Goal: Communication & Community: Answer question/provide support

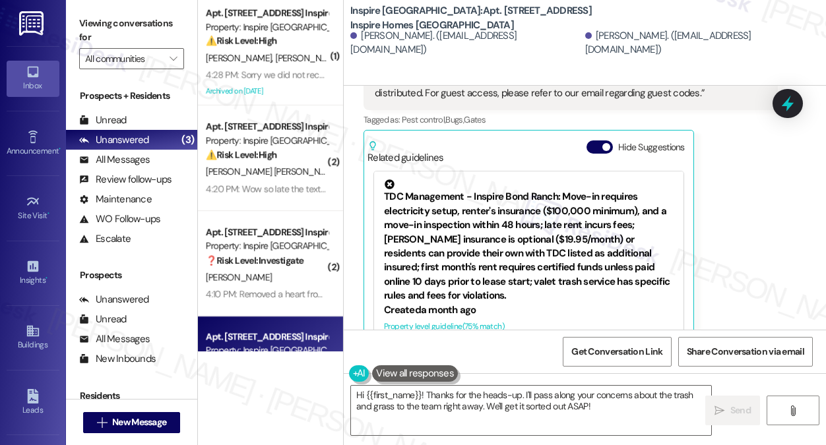
scroll to position [1078, 0]
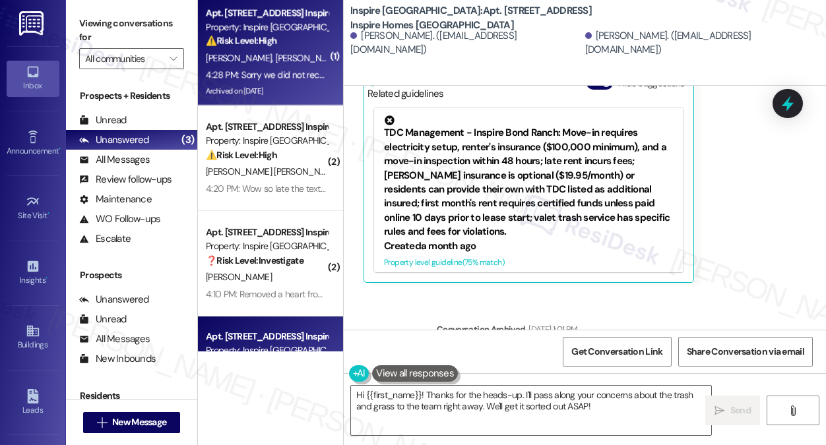
click at [290, 42] on div "⚠️ Risk Level: High The resident indicates they are traveling and unable to com…" at bounding box center [267, 41] width 122 height 14
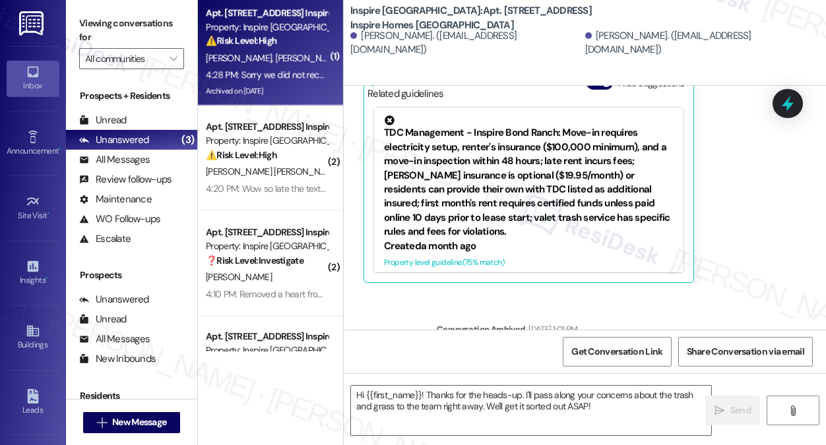
type textarea "Fetching suggested responses. Please feel free to read through the conversation…"
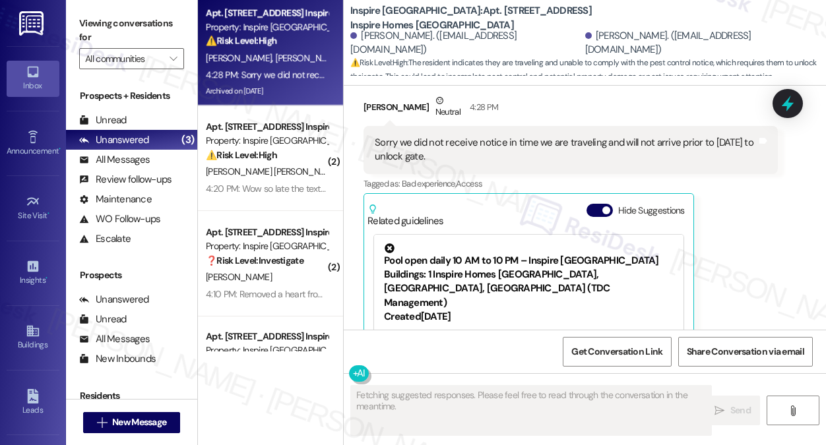
scroll to position [4249, 0]
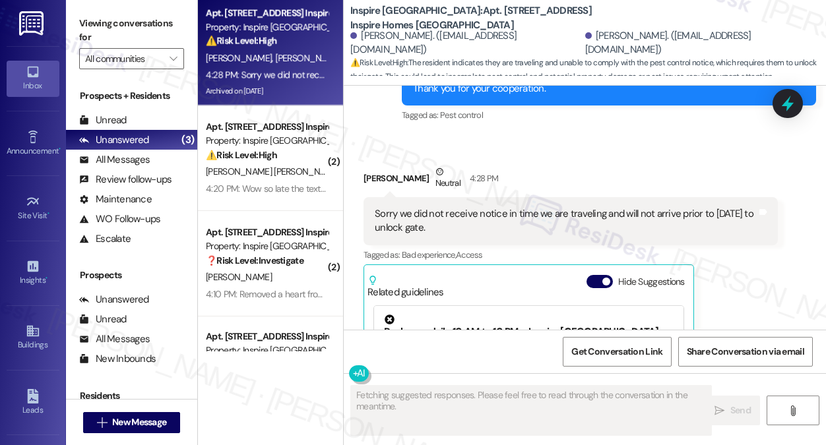
click at [436, 207] on div "Sorry we did not receive notice in time we are traveling and will not arrive pr…" at bounding box center [566, 221] width 382 height 28
click at [435, 207] on div "Sorry we did not receive notice in time we are traveling and will not arrive pr…" at bounding box center [566, 221] width 382 height 28
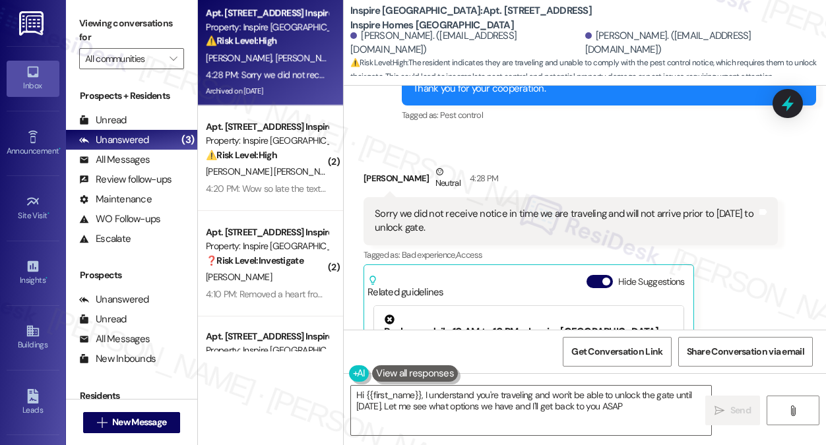
type textarea "Hi {{first_name}}, I understand you're traveling and won't be able to unlock th…"
click at [461, 207] on div "Sorry we did not receive notice in time we are traveling and will not arrive pr…" at bounding box center [566, 221] width 382 height 28
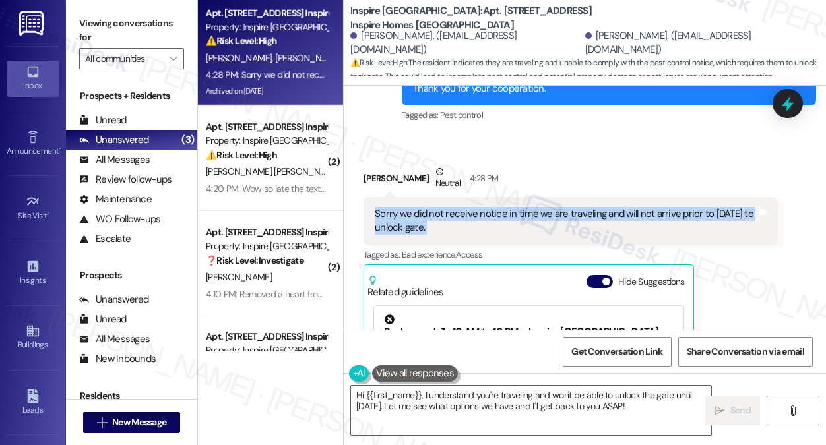
click at [461, 207] on div "Sorry we did not receive notice in time we are traveling and will not arrive pr…" at bounding box center [566, 221] width 382 height 28
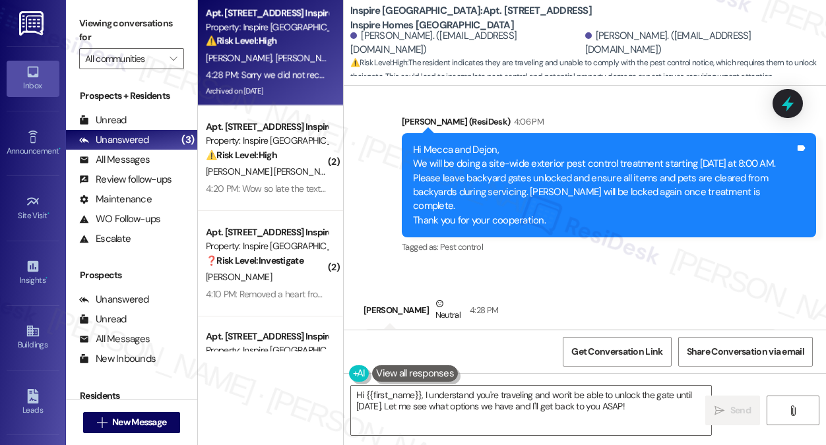
click at [485, 180] on div "Hi Mecca and Dejon, We will be doing a site-wide exterior pest control treatmen…" at bounding box center [604, 185] width 382 height 85
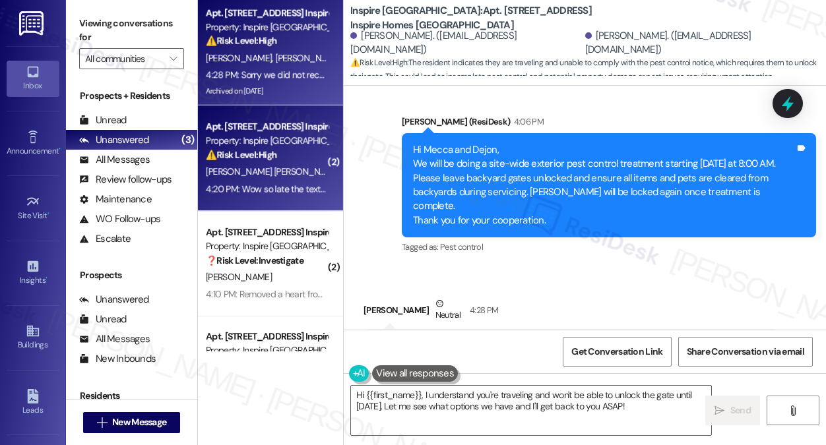
click at [302, 163] on div "Apt. [STREET_ADDRESS] Inspire Homes Bonds Ranch Property: Inspire Bond Ranch ⚠️…" at bounding box center [266, 141] width 125 height 45
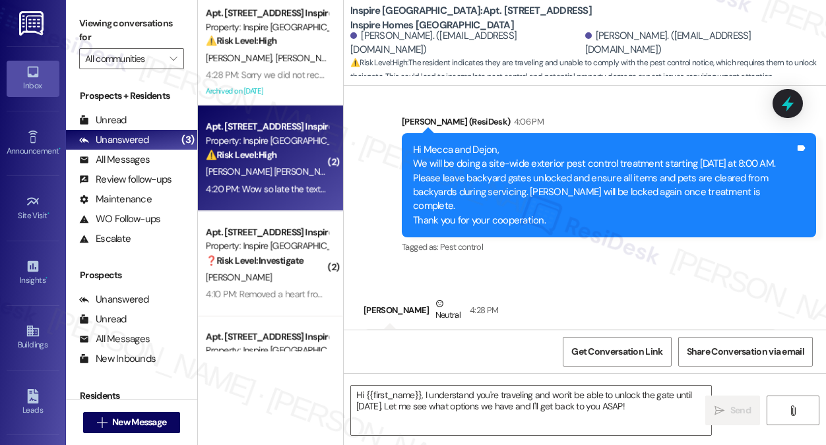
type textarea "Fetching suggested responses. Please feel free to read through the conversation…"
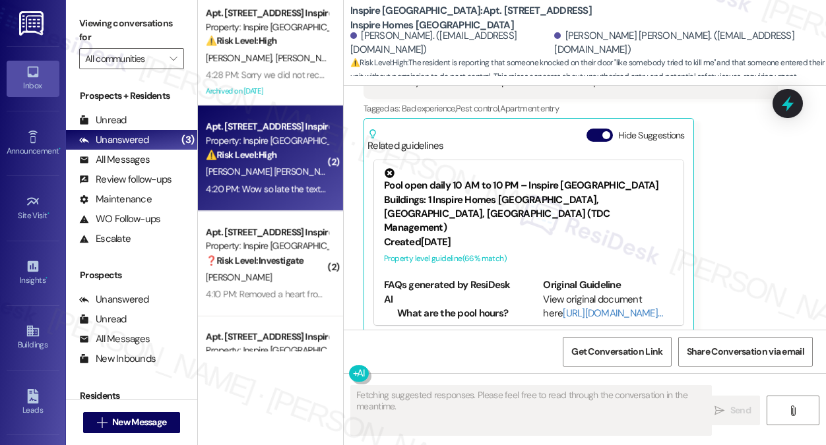
scroll to position [2851, 0]
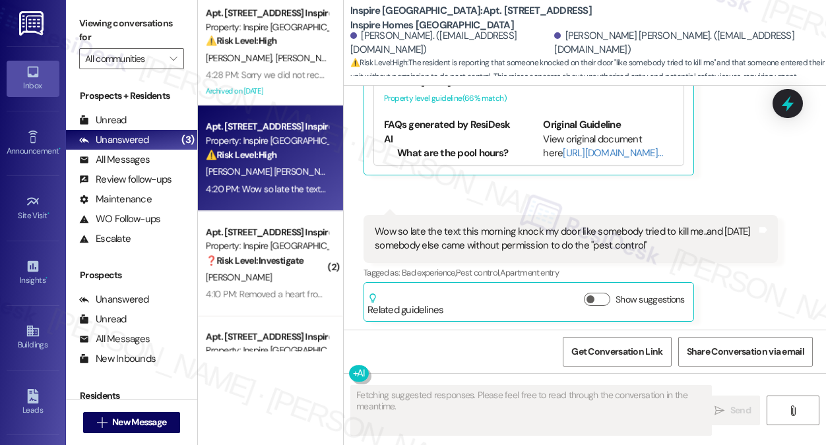
click at [504, 242] on div "Wow so late the text this morning knock my door like somebody tried to kill me.…" at bounding box center [566, 239] width 382 height 28
click at [503, 242] on div "Wow so late the text this morning knock my door like somebody tried to kill me.…" at bounding box center [566, 239] width 382 height 28
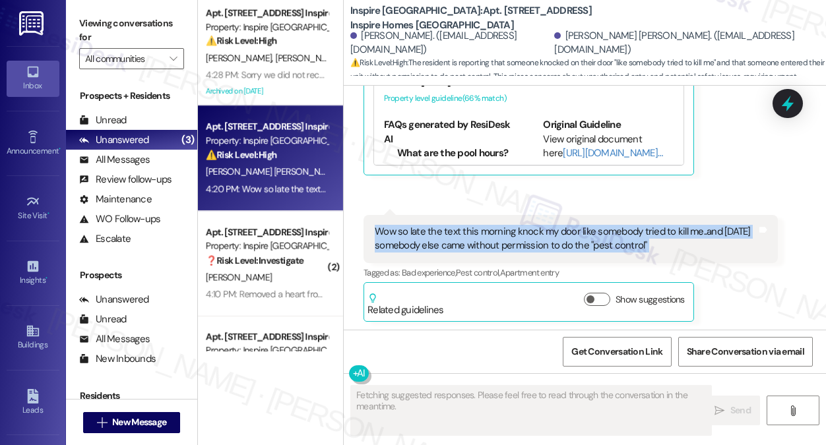
click at [503, 242] on div "Wow so late the text this morning knock my door like somebody tried to kill me.…" at bounding box center [566, 239] width 382 height 28
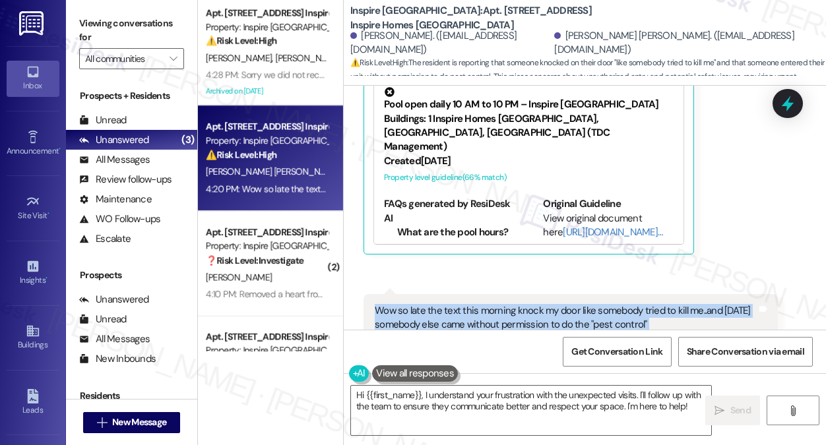
scroll to position [2653, 0]
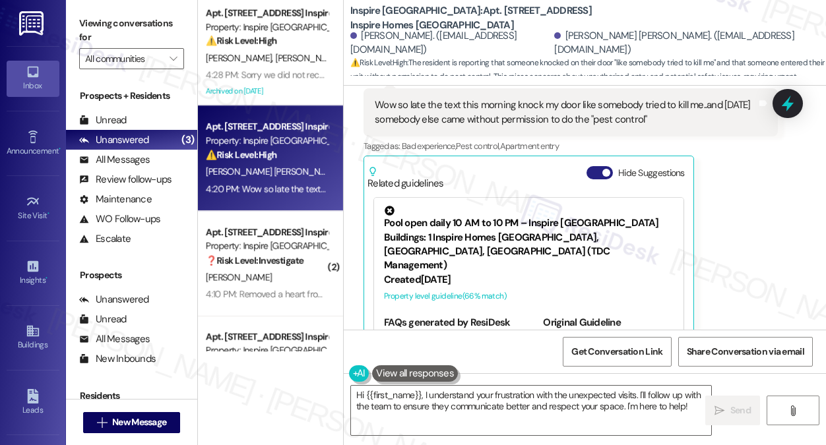
click at [607, 170] on span "button" at bounding box center [606, 173] width 8 height 8
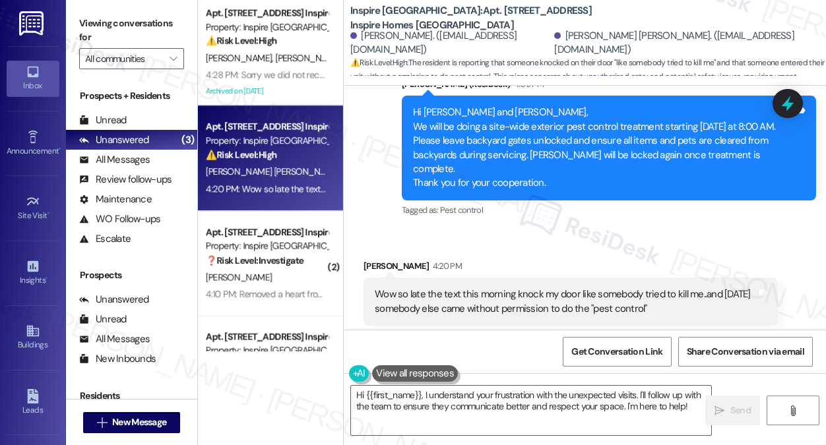
scroll to position [2456, 0]
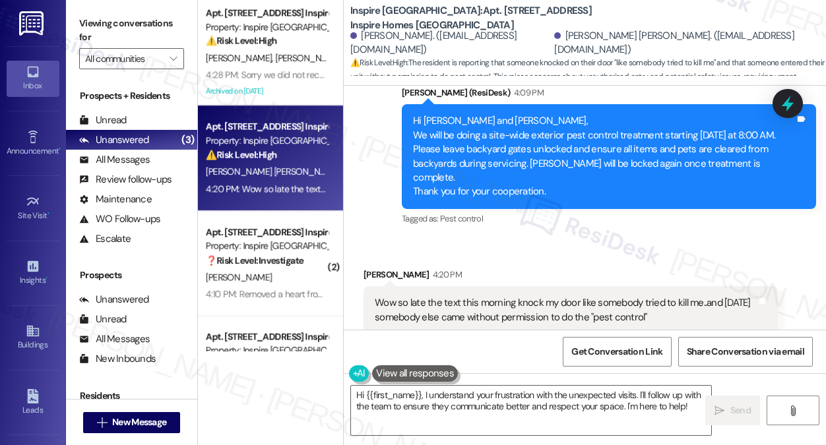
click at [480, 168] on div "Hi [PERSON_NAME] and [PERSON_NAME], We will be doing a site-wide exterior pest …" at bounding box center [604, 156] width 382 height 85
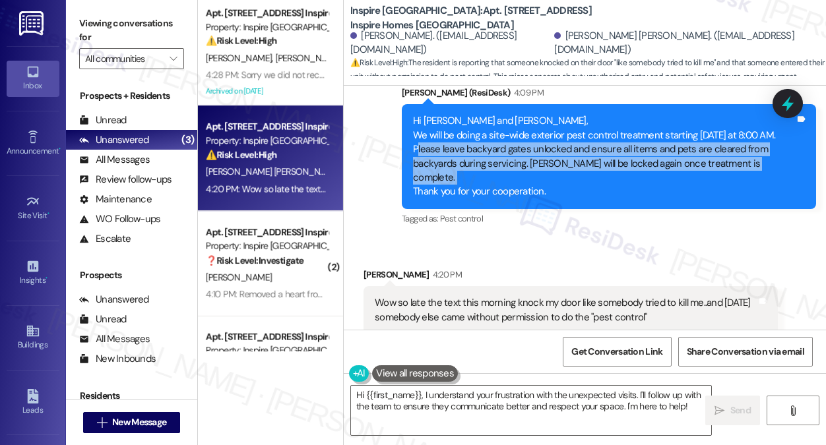
click at [480, 168] on div "Hi [PERSON_NAME] and [PERSON_NAME], We will be doing a site-wide exterior pest …" at bounding box center [604, 156] width 382 height 85
click at [525, 162] on div "Hi [PERSON_NAME] and [PERSON_NAME], We will be doing a site-wide exterior pest …" at bounding box center [604, 156] width 382 height 85
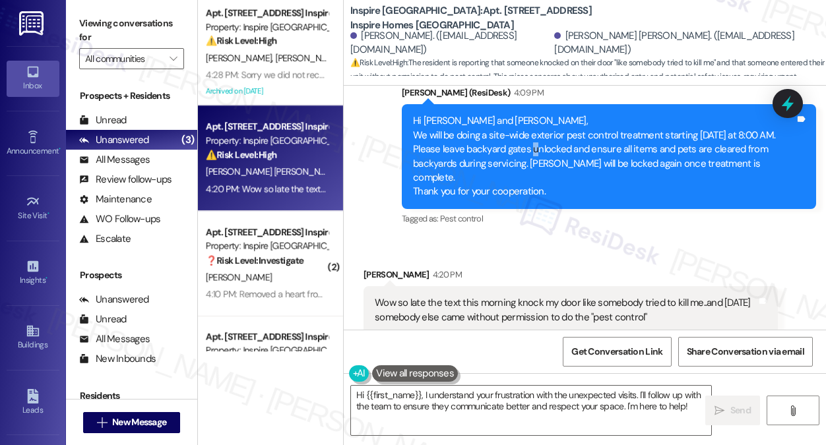
click at [525, 162] on div "Hi [PERSON_NAME] and [PERSON_NAME], We will be doing a site-wide exterior pest …" at bounding box center [604, 156] width 382 height 85
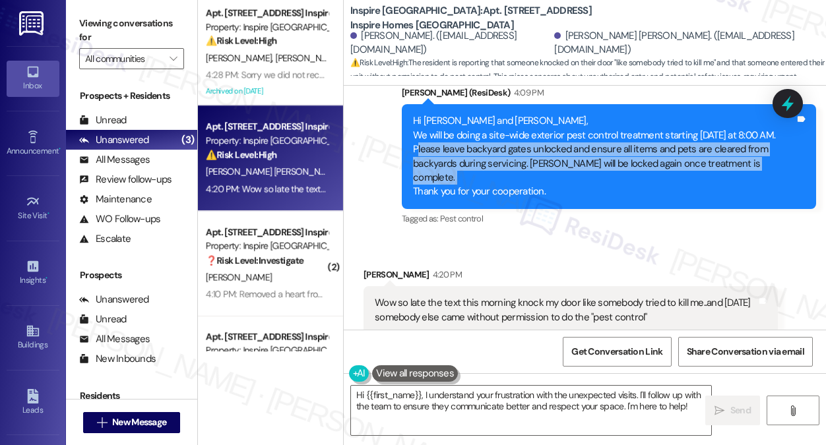
click at [525, 162] on div "Hi [PERSON_NAME] and [PERSON_NAME], We will be doing a site-wide exterior pest …" at bounding box center [604, 156] width 382 height 85
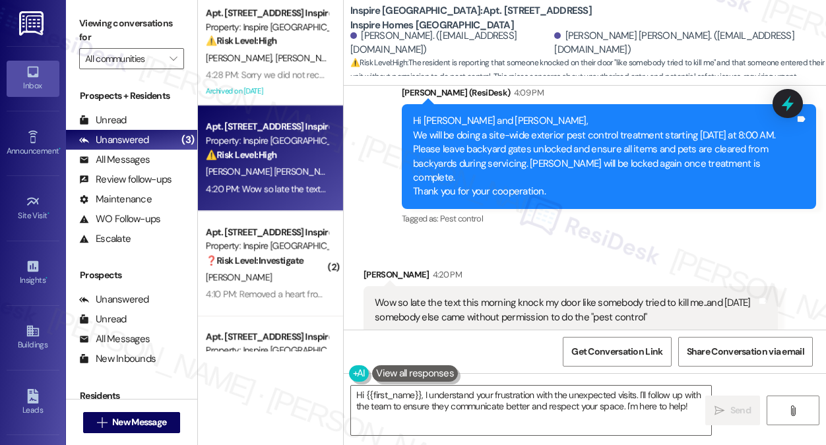
click at [530, 150] on div "Hi [PERSON_NAME] and [PERSON_NAME], We will be doing a site-wide exterior pest …" at bounding box center [604, 156] width 382 height 85
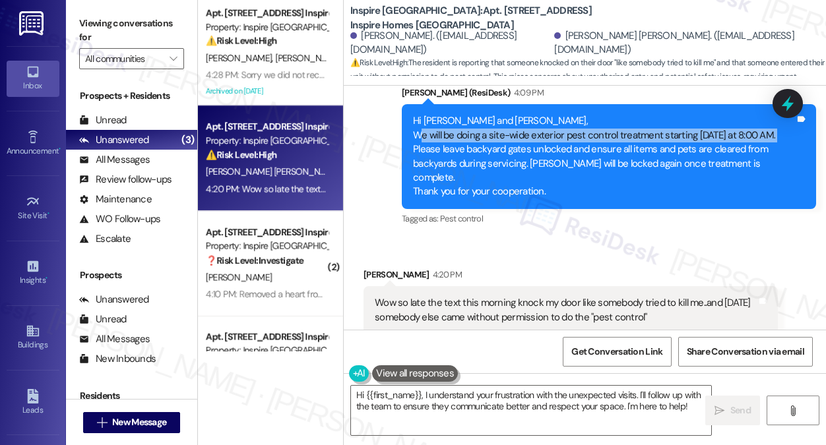
click at [530, 150] on div "Hi [PERSON_NAME] and [PERSON_NAME], We will be doing a site-wide exterior pest …" at bounding box center [604, 156] width 382 height 85
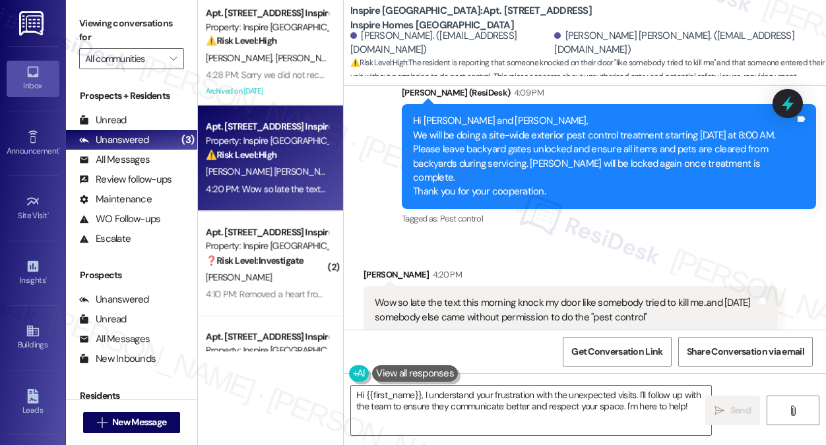
click at [481, 164] on div "Hi [PERSON_NAME] and [PERSON_NAME], We will be doing a site-wide exterior pest …" at bounding box center [604, 156] width 382 height 85
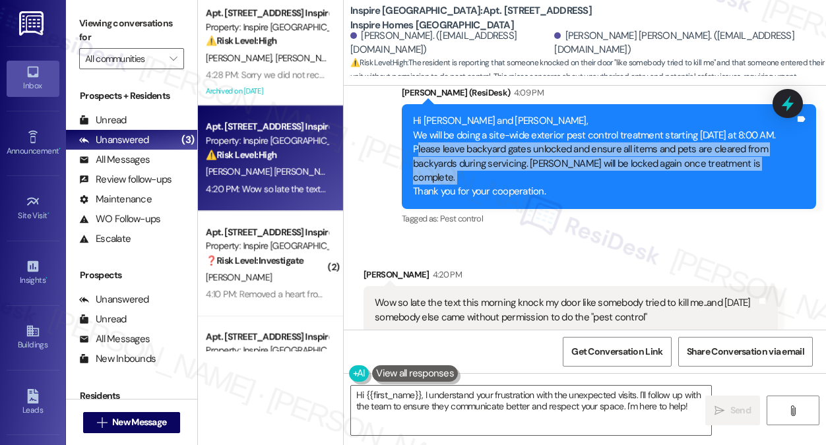
click at [481, 164] on div "Hi [PERSON_NAME] and [PERSON_NAME], We will be doing a site-wide exterior pest …" at bounding box center [604, 156] width 382 height 85
click at [557, 166] on div "Hi [PERSON_NAME] and [PERSON_NAME], We will be doing a site-wide exterior pest …" at bounding box center [604, 156] width 382 height 85
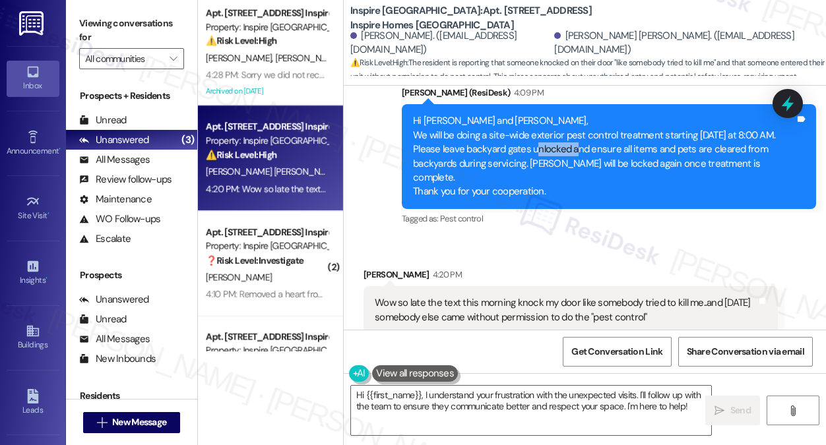
click at [557, 166] on div "Hi [PERSON_NAME] and [PERSON_NAME], We will be doing a site-wide exterior pest …" at bounding box center [604, 156] width 382 height 85
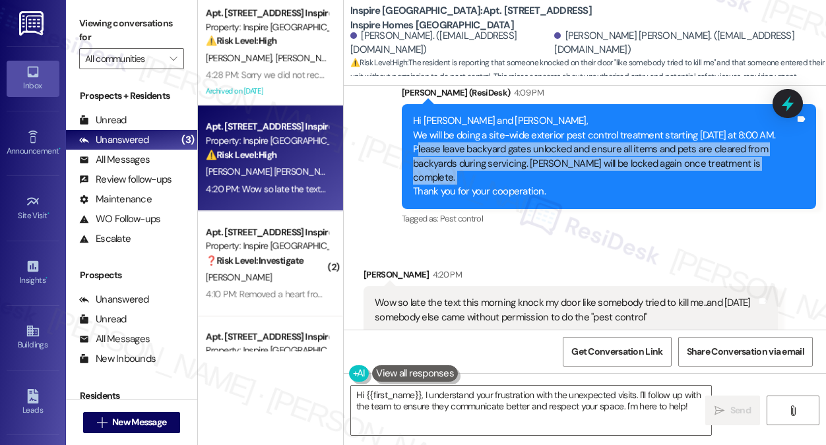
click at [557, 166] on div "Hi [PERSON_NAME] and [PERSON_NAME], We will be doing a site-wide exterior pest …" at bounding box center [604, 156] width 382 height 85
click at [593, 175] on div "Hi [PERSON_NAME] and [PERSON_NAME], We will be doing a site-wide exterior pest …" at bounding box center [604, 156] width 382 height 85
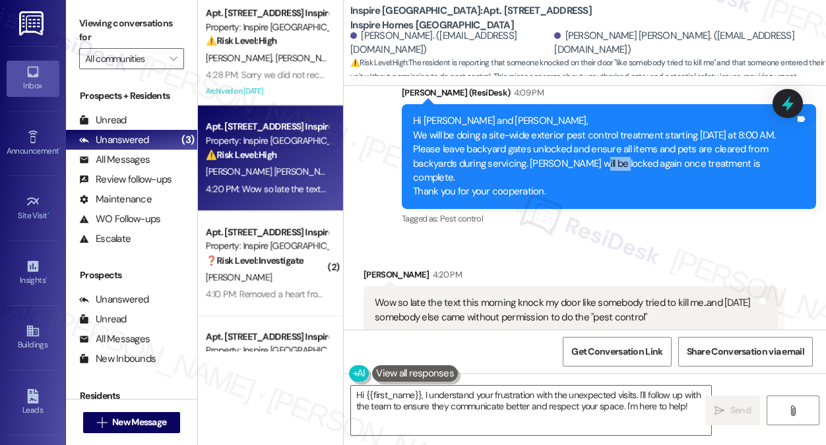
click at [593, 175] on div "Hi [PERSON_NAME] and [PERSON_NAME], We will be doing a site-wide exterior pest …" at bounding box center [604, 156] width 382 height 85
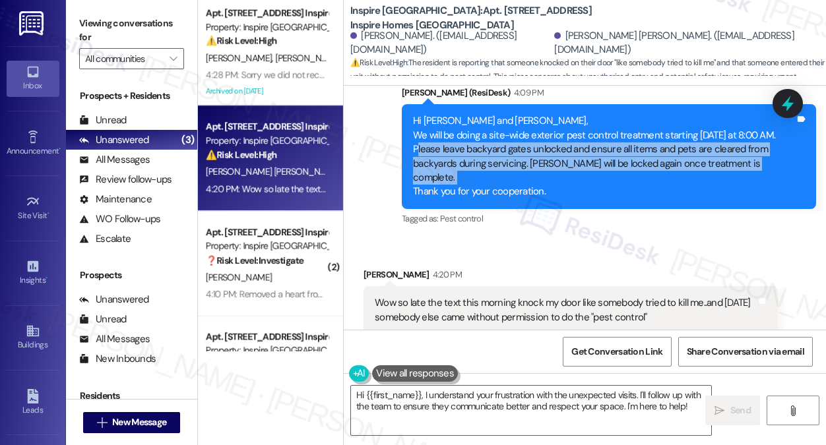
click at [593, 175] on div "Hi [PERSON_NAME] and [PERSON_NAME], We will be doing a site-wide exterior pest …" at bounding box center [604, 156] width 382 height 85
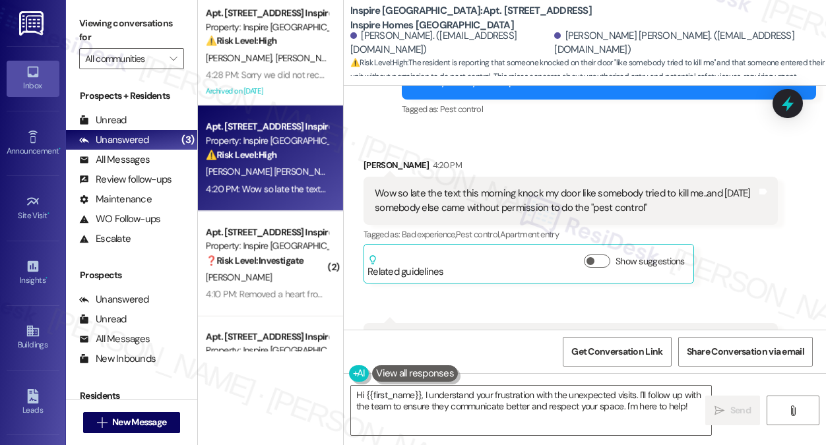
scroll to position [2588, 0]
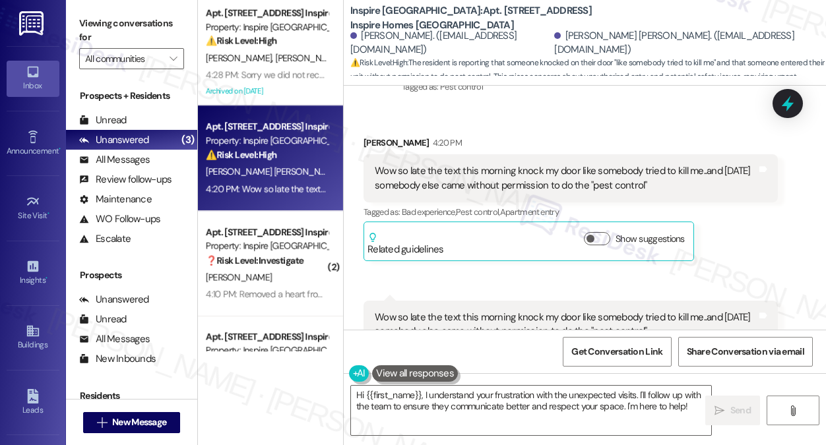
click at [461, 176] on div "Wow so late the text this morning knock my door like somebody tried to kill me.…" at bounding box center [566, 178] width 382 height 28
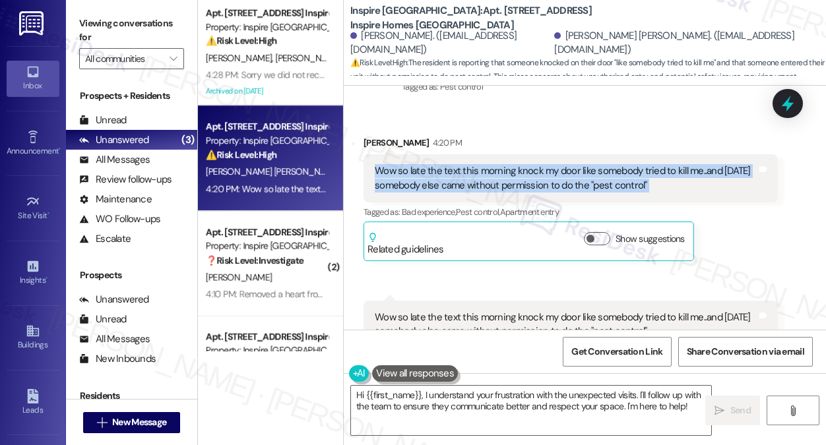
click at [461, 176] on div "Wow so late the text this morning knock my door like somebody tried to kill me.…" at bounding box center [566, 178] width 382 height 28
click at [575, 177] on div "Wow so late the text this morning knock my door like somebody tried to kill me.…" at bounding box center [566, 178] width 382 height 28
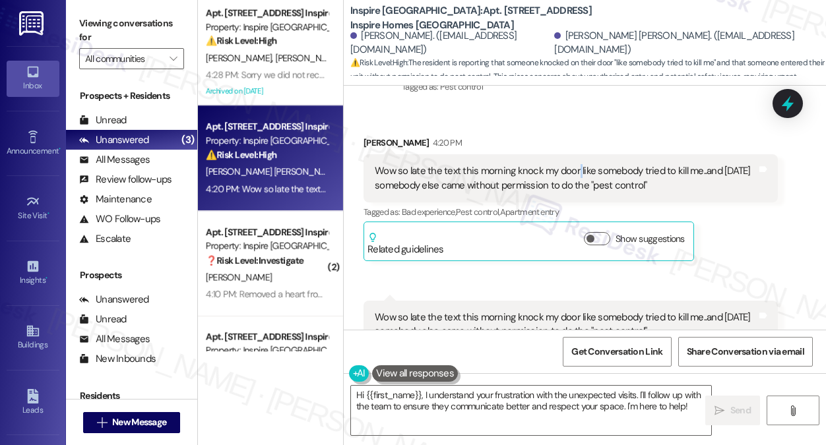
click at [575, 177] on div "Wow so late the text this morning knock my door like somebody tried to kill me.…" at bounding box center [566, 178] width 382 height 28
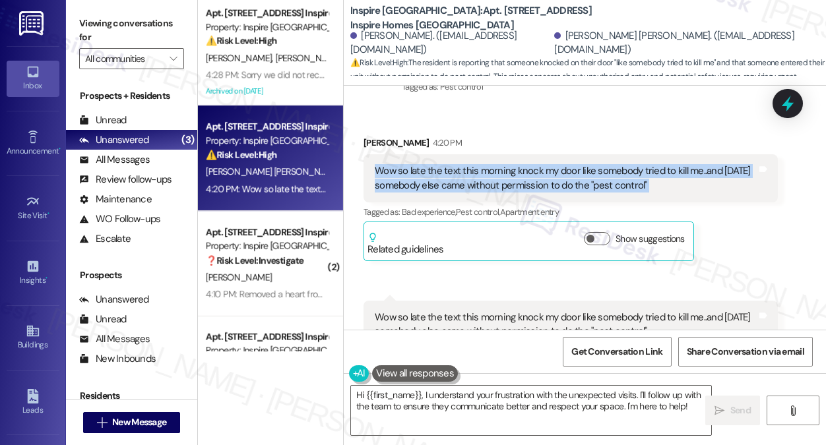
click at [575, 177] on div "Wow so late the text this morning knock my door like somebody tried to kill me.…" at bounding box center [566, 178] width 382 height 28
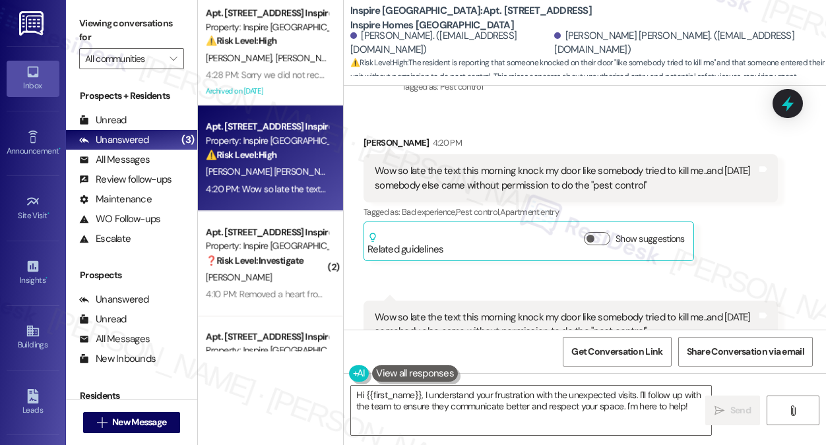
click at [572, 147] on div "[PERSON_NAME] 4:20 PM" at bounding box center [570, 145] width 414 height 18
click at [564, 187] on div "Wow so late the text this morning knock my door like somebody tried to kill me.…" at bounding box center [566, 178] width 382 height 28
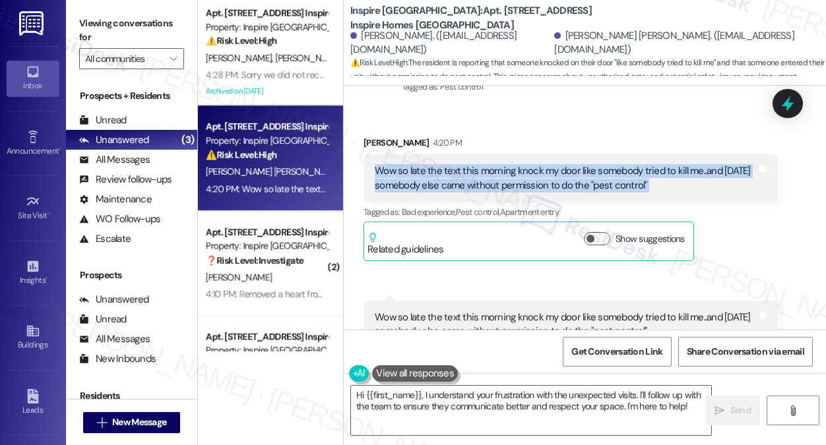
click at [564, 187] on div "Wow so late the text this morning knock my door like somebody tried to kill me.…" at bounding box center [566, 178] width 382 height 28
copy div "Wow so late the text this morning knock my door like somebody tried to kill me.…"
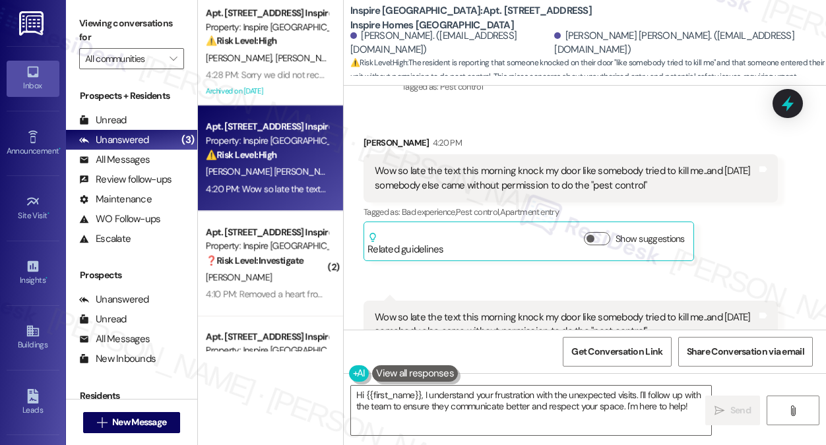
click at [179, 26] on label "Viewing conversations for" at bounding box center [131, 30] width 105 height 35
click at [539, 393] on textarea "Hi {{first_name}}, I understand your frustration with the unexpected visits. I'…" at bounding box center [531, 410] width 360 height 49
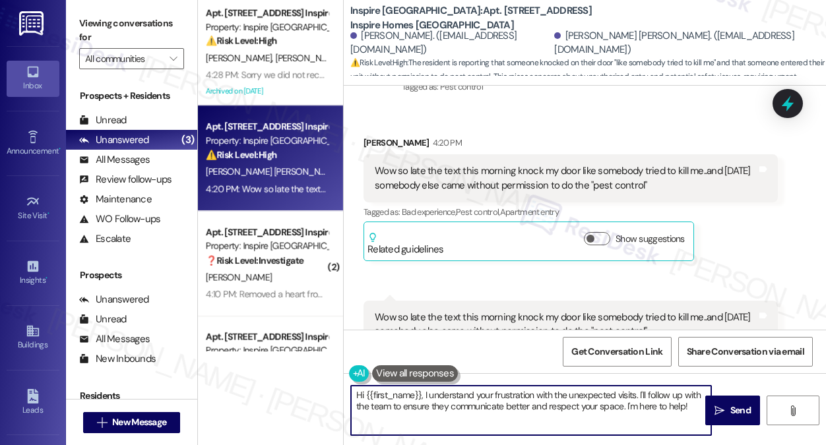
click at [539, 393] on textarea "Hi {{first_name}}, I understand your frustration with the unexpected visits. I'…" at bounding box center [531, 410] width 360 height 49
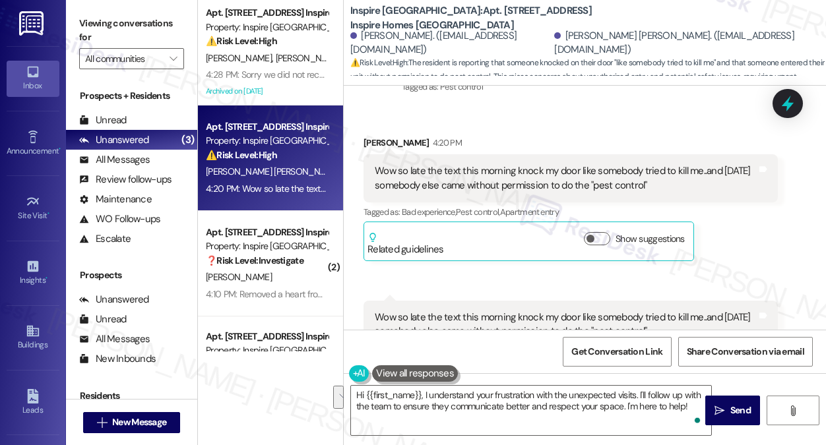
click at [126, 18] on label "Viewing conversations for" at bounding box center [131, 30] width 105 height 35
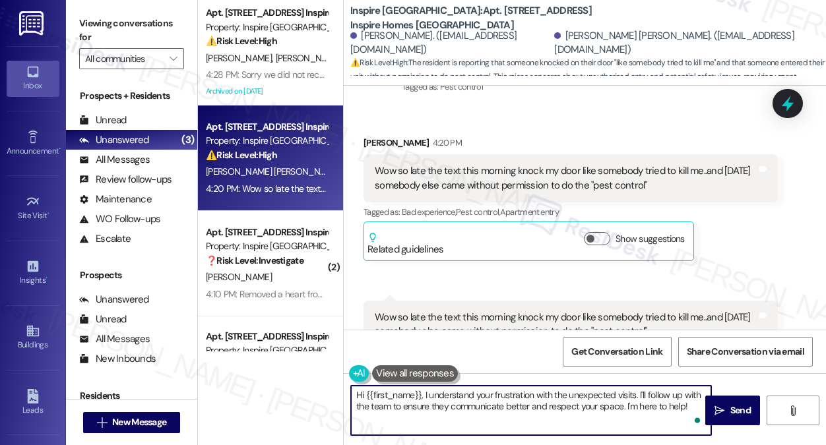
click at [471, 418] on textarea "Hi {{first_name}}, I understand your frustration with the unexpected visits. I'…" at bounding box center [531, 410] width 360 height 49
drag, startPoint x: 694, startPoint y: 408, endPoint x: 422, endPoint y: 392, distance: 272.1
click at [422, 392] on textarea "Hi {{first_name}}, I understand your frustration with the unexpected visits. I'…" at bounding box center [531, 410] width 360 height 49
paste textarea "I’m so sorry you experienced that — I can understand how upsetting it must have…"
click at [372, 131] on div "Received via SMS [PERSON_NAME] 4:20 PM Wow so late the text this morning knock …" at bounding box center [570, 198] width 434 height 145
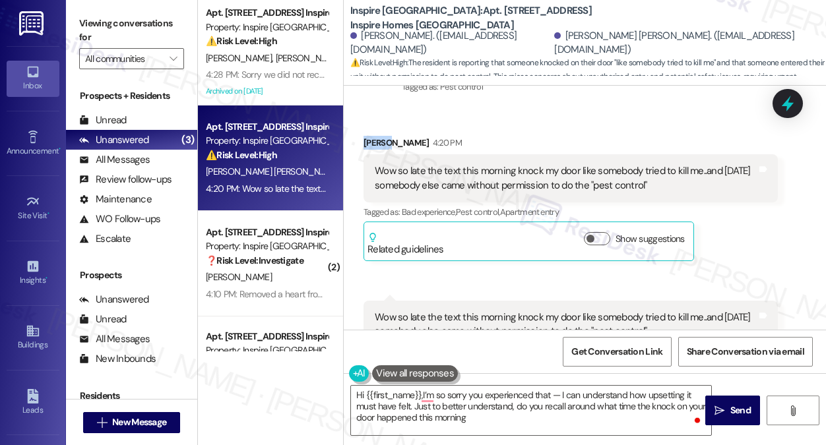
click at [372, 131] on div "Received via SMS [PERSON_NAME] 4:20 PM Wow so late the text this morning knock …" at bounding box center [570, 198] width 434 height 145
copy div "Dulce"
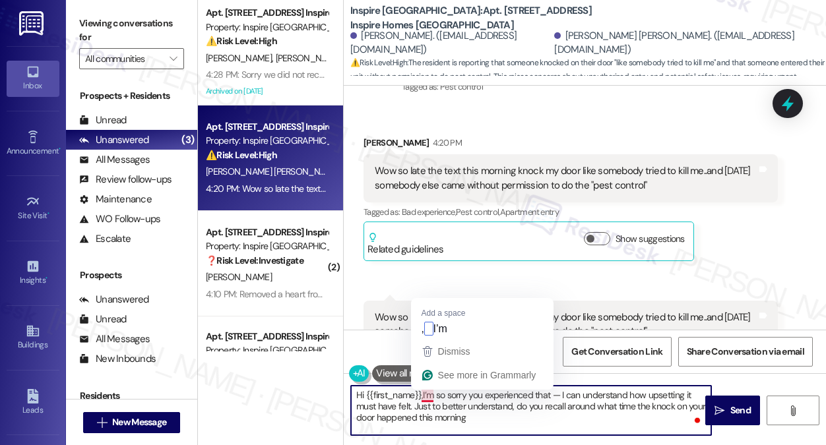
drag, startPoint x: 366, startPoint y: 396, endPoint x: 422, endPoint y: 390, distance: 56.4
click at [422, 390] on textarea "Hi {{first_name}},I’m so sorry you experienced that — I can understand how upse…" at bounding box center [531, 410] width 360 height 49
paste textarea "Dulce"
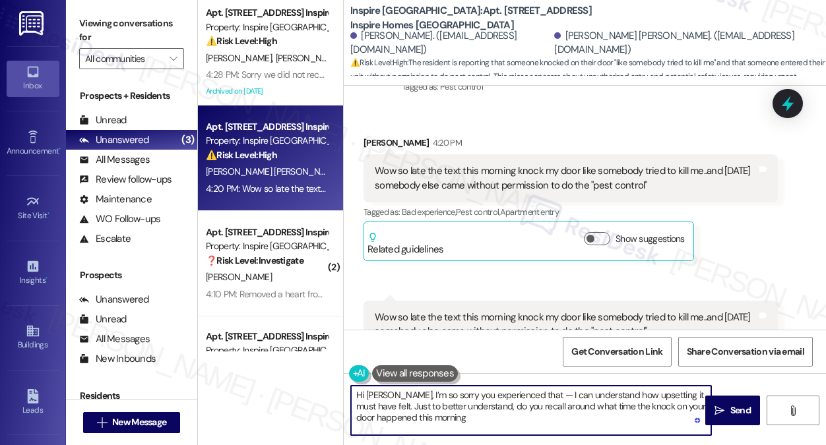
click at [409, 398] on textarea "Hi [PERSON_NAME], I’m so sorry you experienced that — I can understand how upse…" at bounding box center [531, 410] width 360 height 49
click at [430, 394] on textarea "Hi [PERSON_NAME], I’m sorry you experienced that — I can understand how upsetti…" at bounding box center [531, 410] width 360 height 49
click at [425, 396] on textarea "Hi [PERSON_NAME], I’m sorry you experienced that — I can understand how upsetti…" at bounding box center [531, 410] width 360 height 49
drag, startPoint x: 601, startPoint y: 396, endPoint x: 586, endPoint y: 398, distance: 15.3
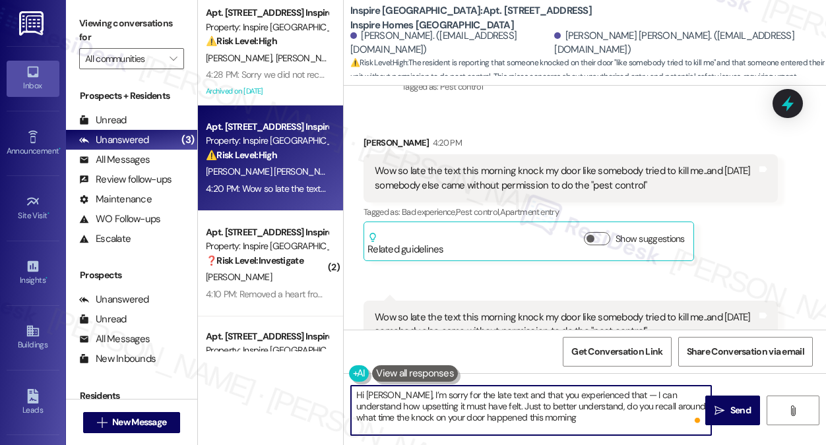
click at [586, 398] on textarea "Hi [PERSON_NAME], I’m sorry for the late text and that you experienced that — I…" at bounding box center [531, 410] width 360 height 49
drag, startPoint x: 562, startPoint y: 397, endPoint x: 542, endPoint y: 398, distance: 19.8
click at [562, 397] on textarea "Hi [PERSON_NAME], I’m sorry for the late text and that you experienced that — I…" at bounding box center [531, 410] width 360 height 49
click at [600, 397] on textarea "Hi [PERSON_NAME], I’m sorry for the late text and that you experienced that — I…" at bounding box center [531, 410] width 360 height 49
drag, startPoint x: 456, startPoint y: 408, endPoint x: 586, endPoint y: 390, distance: 131.2
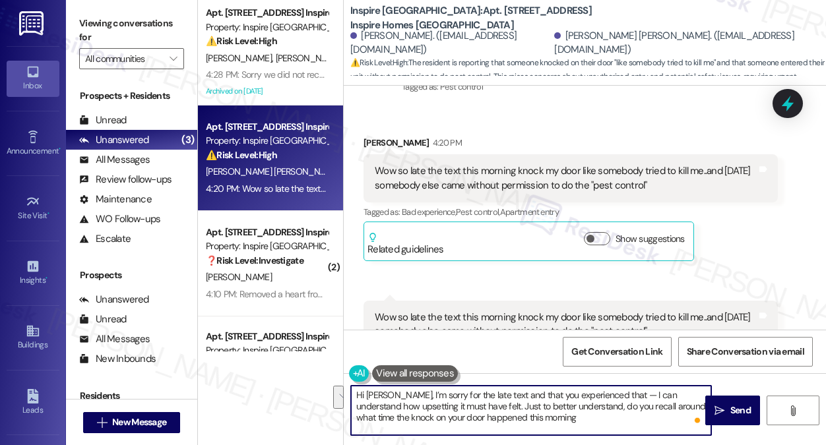
click at [586, 390] on textarea "Hi [PERSON_NAME], I’m sorry for the late text and that you experienced that — I…" at bounding box center [531, 410] width 360 height 49
click at [544, 393] on textarea "Hi [PERSON_NAME], I’m sorry for the late text and that you experienced that — I…" at bounding box center [531, 410] width 360 height 49
drag, startPoint x: 518, startPoint y: 396, endPoint x: 527, endPoint y: 396, distance: 8.6
click at [518, 396] on textarea "Hi [PERSON_NAME], I’m sorry for the late text and that you experienced that — I…" at bounding box center [531, 410] width 360 height 49
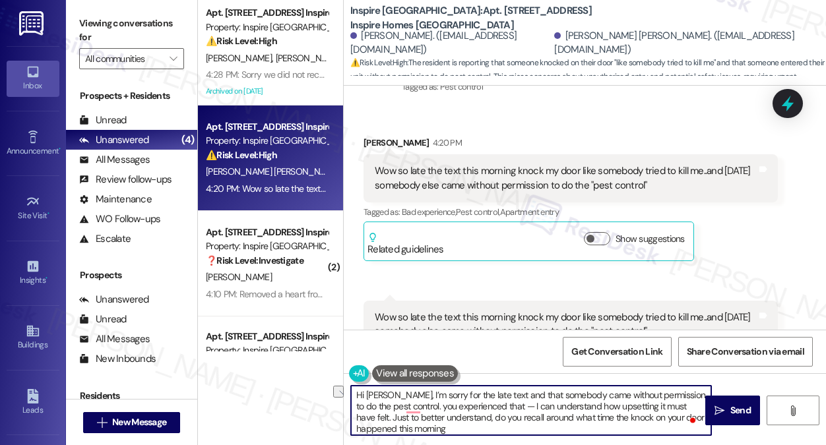
drag, startPoint x: 496, startPoint y: 406, endPoint x: 406, endPoint y: 406, distance: 90.3
click at [406, 406] on textarea "Hi [PERSON_NAME], I’m sorry for the late text and that somebody came without pe…" at bounding box center [531, 410] width 360 height 49
click at [614, 406] on textarea "Hi [PERSON_NAME], I’m sorry for the late text and that somebody came without pe…" at bounding box center [531, 410] width 360 height 49
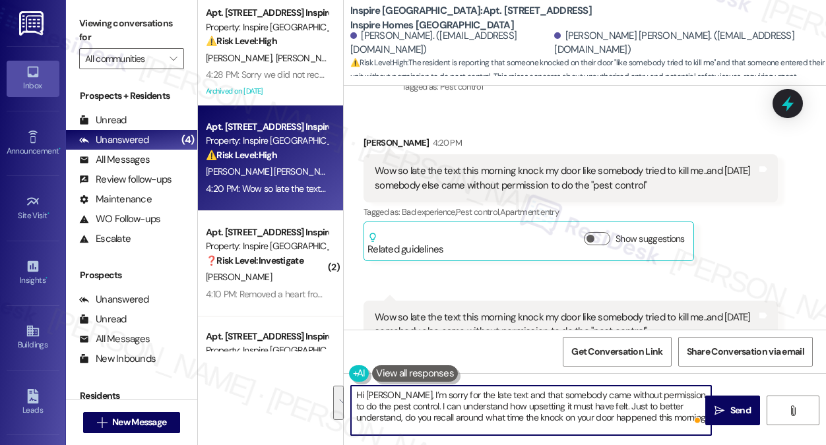
click at [463, 418] on textarea "Hi [PERSON_NAME], I’m sorry for the late text and that somebody came without pe…" at bounding box center [531, 410] width 360 height 49
click at [464, 417] on textarea "Hi [PERSON_NAME], I’m sorry for the late text and that somebody came without pe…" at bounding box center [531, 410] width 360 height 49
drag, startPoint x: 464, startPoint y: 417, endPoint x: 473, endPoint y: 419, distance: 8.8
click at [464, 417] on textarea "Hi [PERSON_NAME], I’m sorry for the late text and that somebody came without pe…" at bounding box center [531, 410] width 360 height 49
click at [580, 421] on textarea "Hi [PERSON_NAME], I’m sorry for the late text and that somebody came without pe…" at bounding box center [531, 410] width 360 height 49
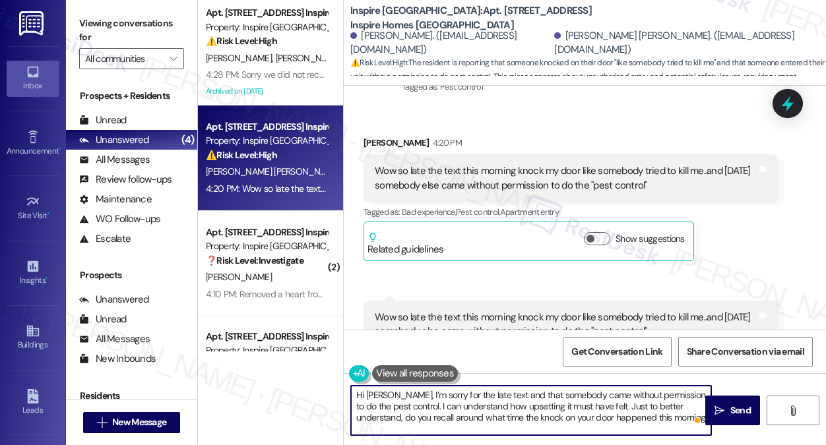
click at [656, 421] on textarea "Hi [PERSON_NAME], I’m sorry for the late text and that somebody came without pe…" at bounding box center [531, 410] width 360 height 49
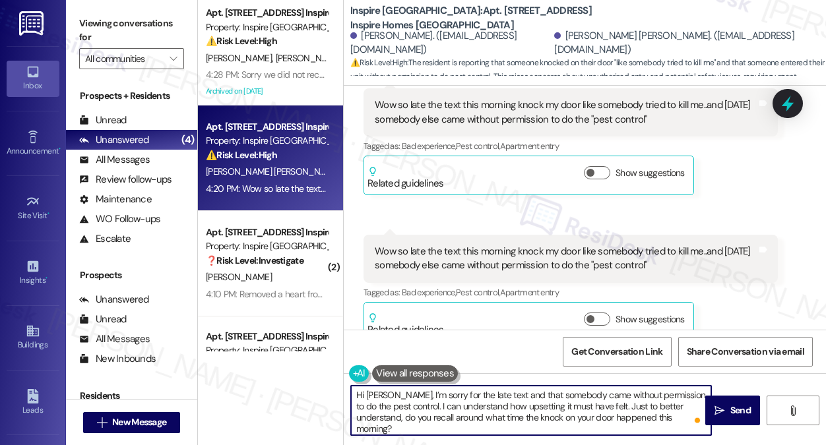
click at [472, 259] on div "Wow so late the text this morning knock my door like somebody tried to kill me.…" at bounding box center [566, 259] width 382 height 28
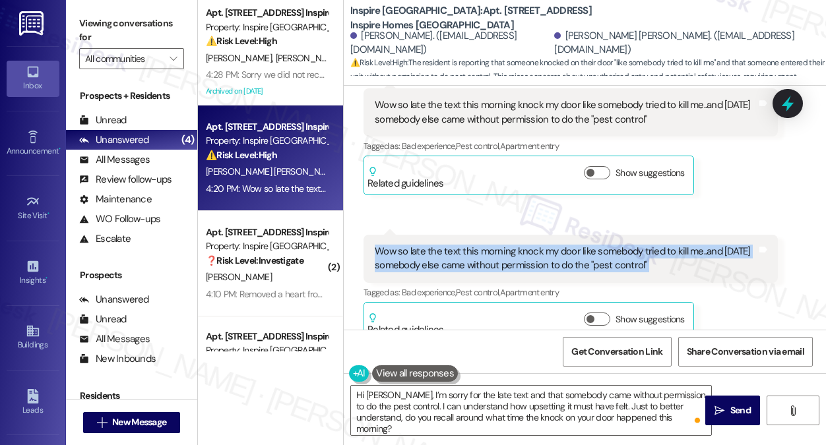
click at [472, 259] on div "Wow so late the text this morning knock my door like somebody tried to kill me.…" at bounding box center [566, 259] width 382 height 28
copy div "Wow so late the text this morning knock my door like somebody tried to kill me.…"
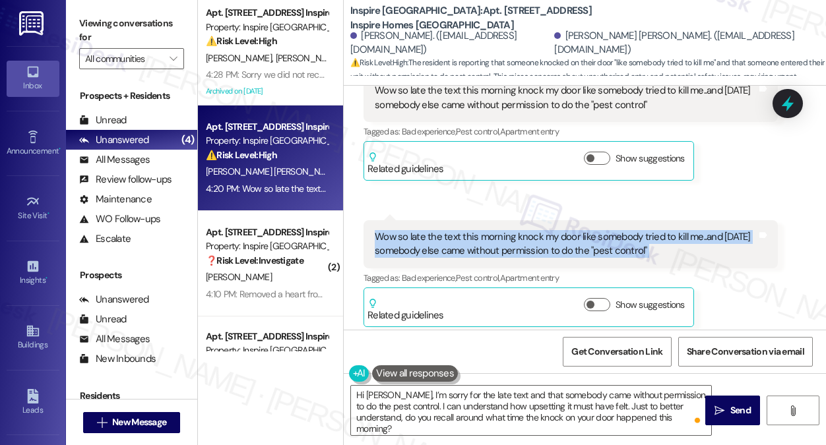
scroll to position [2675, 0]
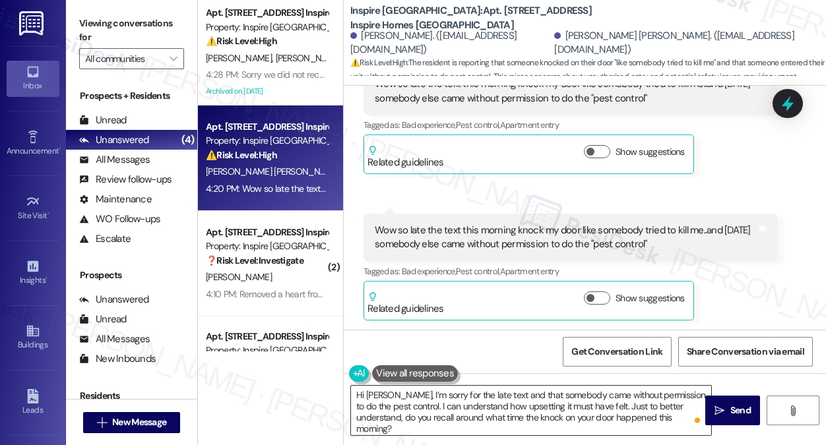
click at [458, 405] on textarea "Hi [PERSON_NAME], I’m sorry for the late text and that somebody came without pe…" at bounding box center [531, 410] width 360 height 49
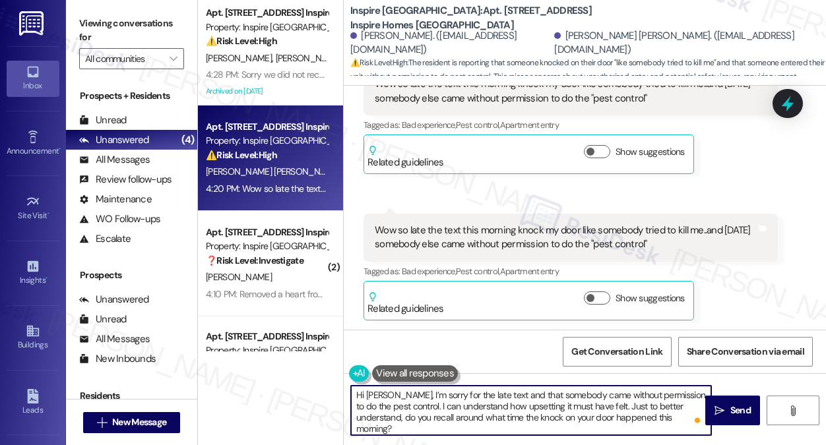
click at [458, 405] on textarea "Hi [PERSON_NAME], I’m sorry for the late text and that somebody came without pe…" at bounding box center [531, 410] width 360 height 49
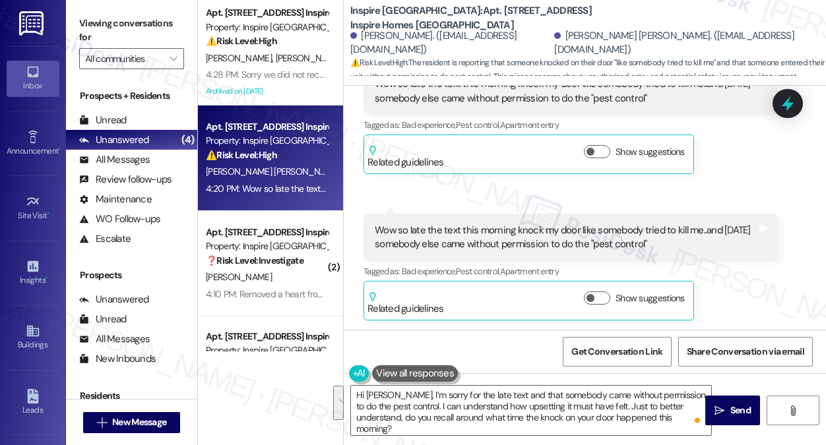
click at [162, 29] on label "Viewing conversations for" at bounding box center [131, 30] width 105 height 35
click at [158, 19] on label "Viewing conversations for" at bounding box center [131, 30] width 105 height 35
click at [526, 402] on textarea "Hi [PERSON_NAME], I’m sorry for the late text and that somebody came without pe…" at bounding box center [531, 410] width 360 height 49
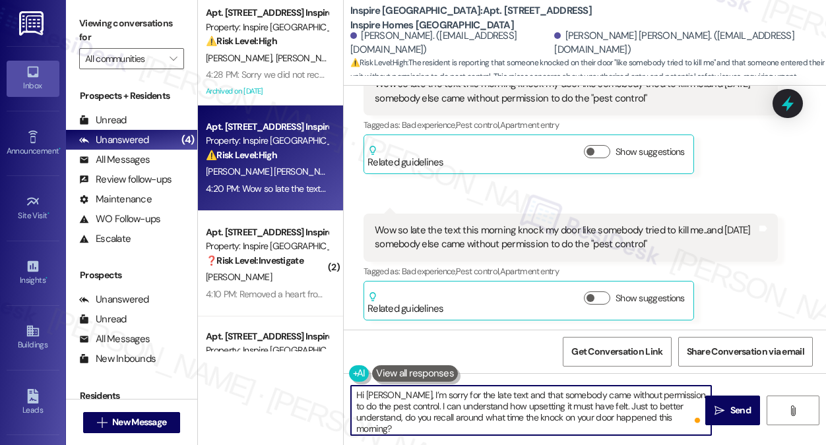
paste textarea "one came without permission to do pest control — I can understand how upsetting…"
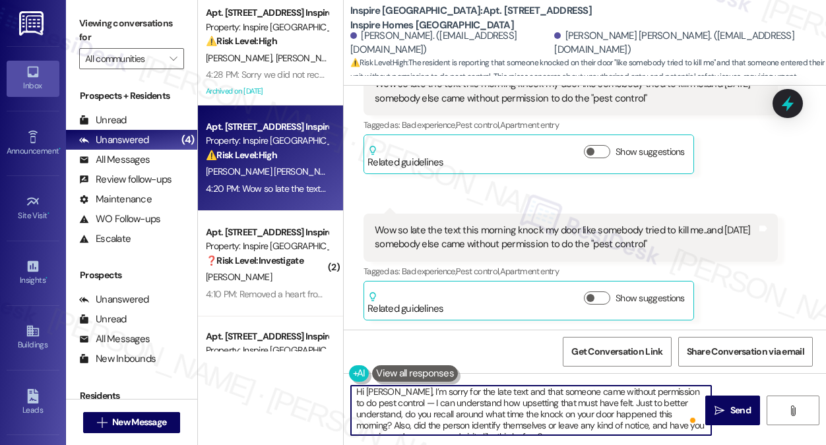
scroll to position [0, 0]
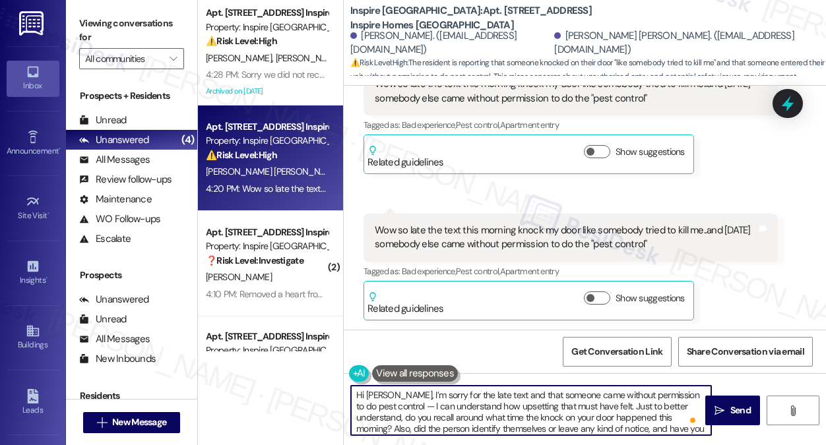
drag, startPoint x: 394, startPoint y: 408, endPoint x: 382, endPoint y: 406, distance: 11.5
click at [382, 406] on textarea "Hi [PERSON_NAME], I’m sorry for the late text and that someone came without per…" at bounding box center [531, 410] width 360 height 49
drag, startPoint x: 585, startPoint y: 406, endPoint x: 388, endPoint y: 408, distance: 196.5
click at [388, 408] on textarea "Hi [PERSON_NAME], I’m sorry for the late text and that someone came without per…" at bounding box center [531, 410] width 360 height 49
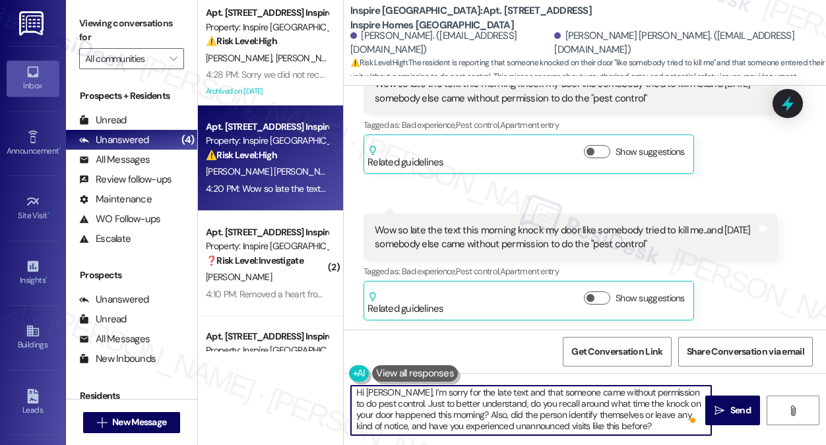
scroll to position [3, 0]
click at [566, 409] on textarea "Hi [PERSON_NAME], I’m sorry for the late text and that someone came without per…" at bounding box center [531, 410] width 360 height 49
click at [502, 418] on textarea "Hi [PERSON_NAME], I’m sorry for the late text and that someone came without per…" at bounding box center [531, 410] width 360 height 49
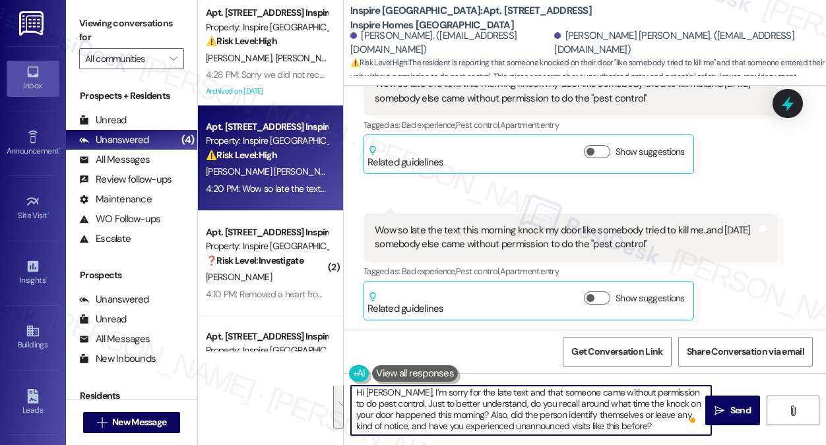
click at [502, 418] on textarea "Hi [PERSON_NAME], I’m sorry for the late text and that someone came without per…" at bounding box center [531, 410] width 360 height 49
click at [633, 417] on textarea "Hi [PERSON_NAME], I’m sorry for the late text and that someone came without per…" at bounding box center [531, 410] width 360 height 49
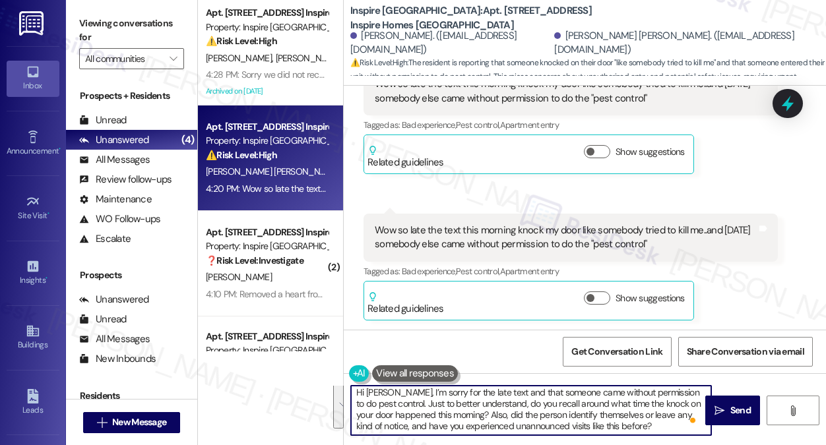
click at [485, 416] on textarea "Hi [PERSON_NAME], I’m sorry for the late text and that someone came without per…" at bounding box center [531, 410] width 360 height 49
click at [649, 427] on textarea "Hi [PERSON_NAME], I’m sorry for the late text and that someone came without per…" at bounding box center [531, 410] width 360 height 49
drag, startPoint x: 451, startPoint y: 417, endPoint x: 630, endPoint y: 428, distance: 179.1
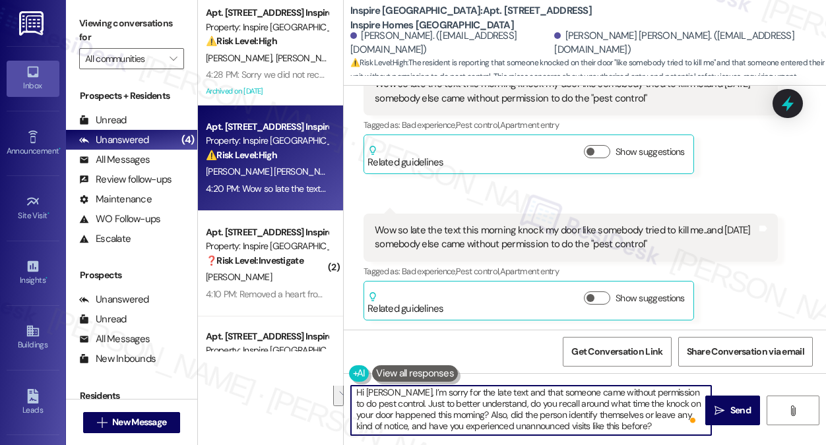
click at [630, 428] on textarea "Hi [PERSON_NAME], I’m sorry for the late text and that someone came without per…" at bounding box center [531, 410] width 360 height 49
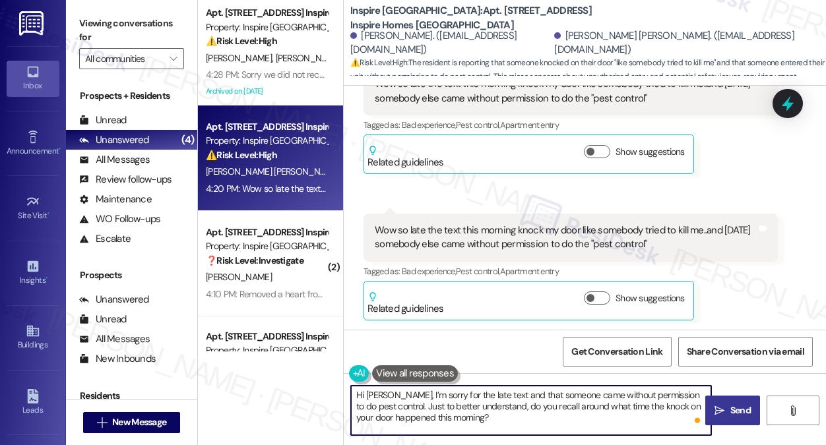
type textarea "Hi [PERSON_NAME], I’m sorry for the late text and that someone came without per…"
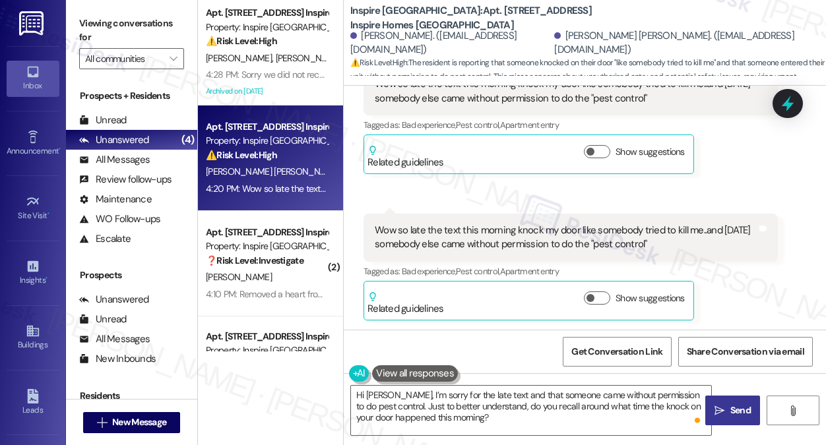
click at [725, 409] on span " Send" at bounding box center [733, 411] width 42 height 14
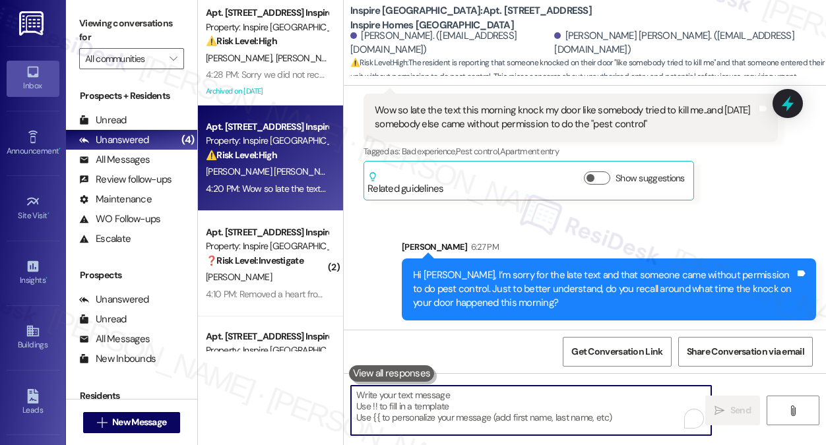
click at [512, 403] on textarea "To enrich screen reader interactions, please activate Accessibility in Grammarl…" at bounding box center [531, 410] width 360 height 49
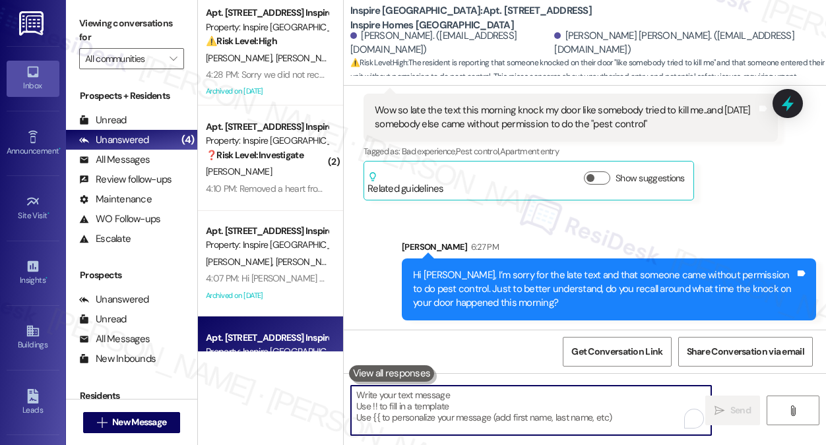
paste textarea "Also, did the person identify themselves or leave any kind of notice, and have …"
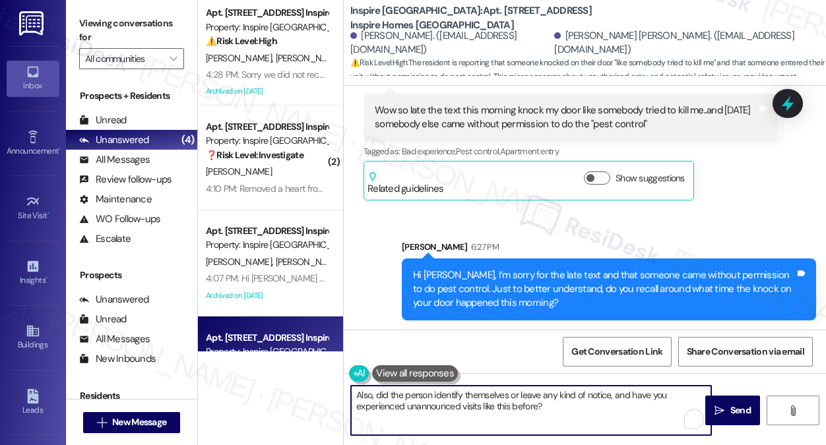
click at [512, 399] on textarea "Also, did the person identify themselves or leave any kind of notice, and have …" at bounding box center [531, 410] width 360 height 49
type textarea "Also, did the person identify themselves or leave any kind of notice, and have …"
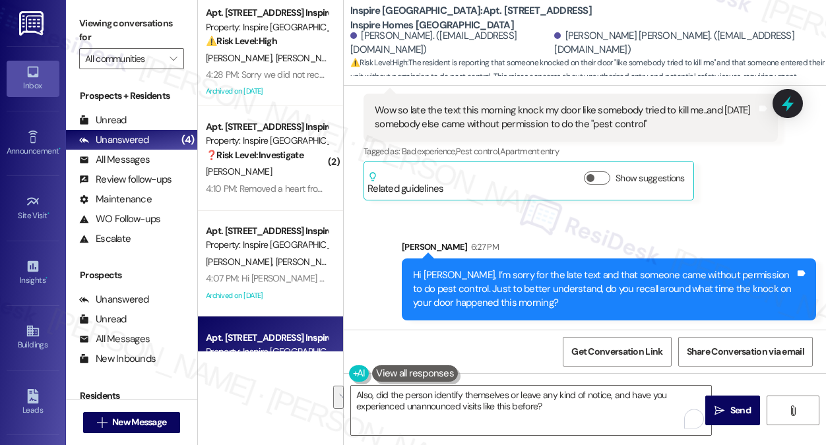
click at [509, 340] on div "Get Conversation Link Share Conversation via email" at bounding box center [585, 352] width 482 height 44
click at [597, 404] on textarea "Also, did the person identify themselves or leave any kind of notice, and have …" at bounding box center [531, 410] width 360 height 49
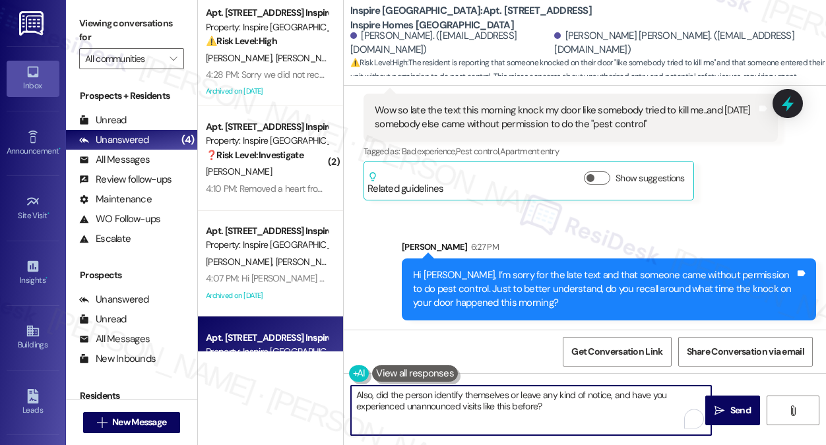
click at [597, 404] on textarea "Also, did the person identify themselves or leave any kind of notice, and have …" at bounding box center [531, 410] width 360 height 49
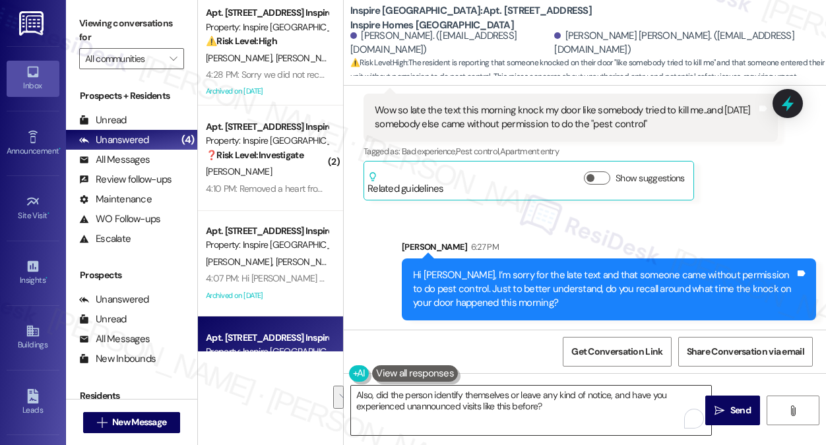
drag, startPoint x: 749, startPoint y: 403, endPoint x: 583, endPoint y: 411, distance: 166.4
click at [583, 411] on div "Also, did the person identify themselves or leave any kind of notice, and have …" at bounding box center [585, 422] width 482 height 99
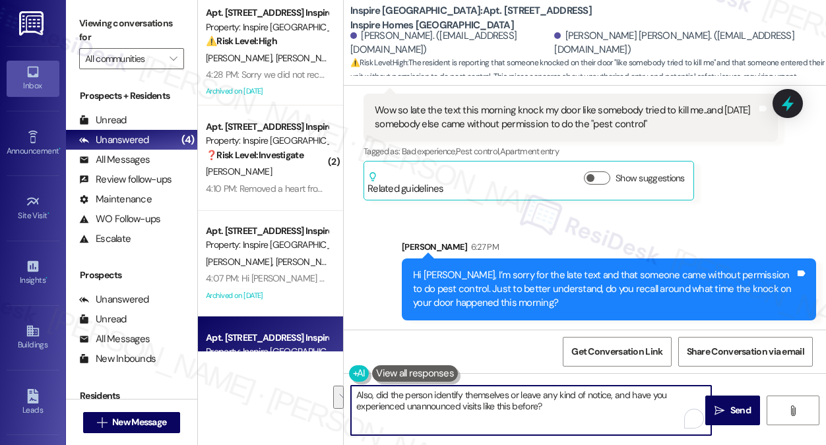
click at [583, 411] on textarea "Also, did the person identify themselves or leave any kind of notice, and have …" at bounding box center [531, 410] width 360 height 49
click at [598, 408] on textarea "Also, did the person identify themselves or leave any kind of notice, and have …" at bounding box center [531, 410] width 360 height 49
click at [717, 404] on span " Send" at bounding box center [733, 411] width 42 height 14
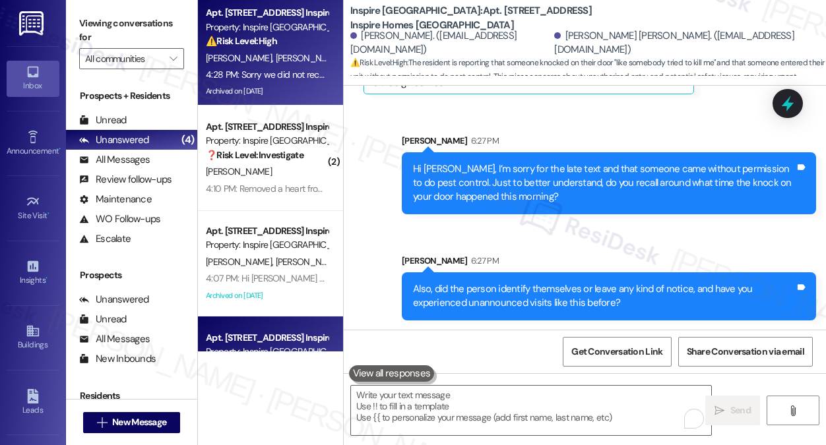
click at [293, 79] on div "4:28 PM: Sorry we did not receive notice in time we are traveling and will not …" at bounding box center [419, 75] width 427 height 12
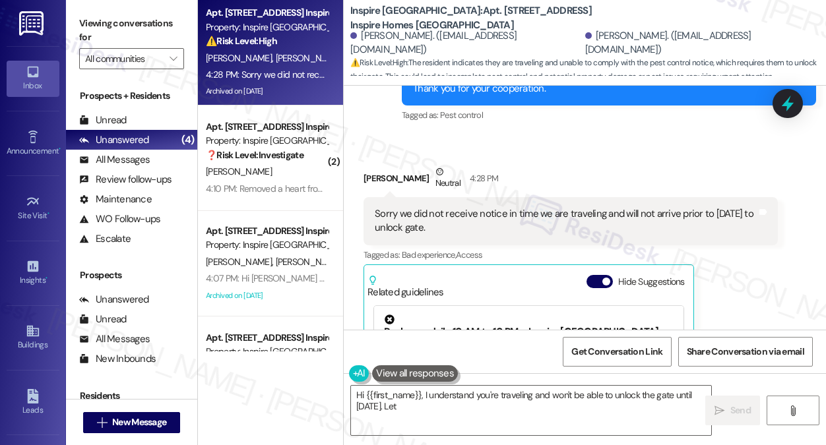
click at [419, 207] on div "Sorry we did not receive notice in time we are traveling and will not arrive pr…" at bounding box center [566, 221] width 382 height 28
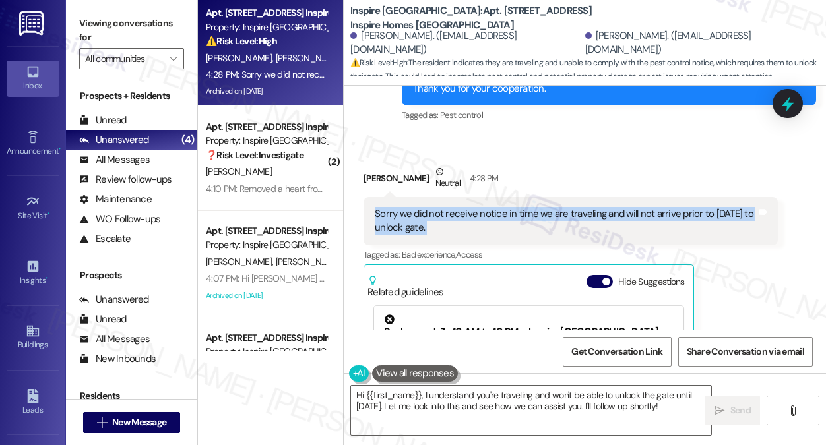
click at [419, 207] on div "Sorry we did not receive notice in time we are traveling and will not arrive pr…" at bounding box center [566, 221] width 382 height 28
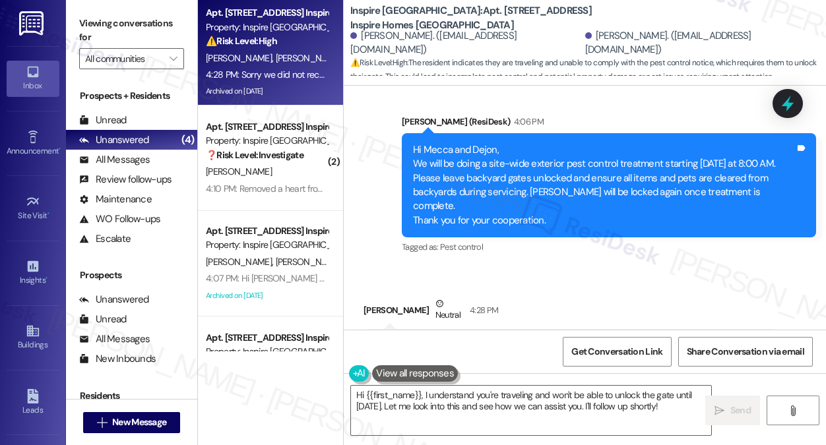
click at [470, 167] on div "Hi Mecca and Dejon, We will be doing a site-wide exterior pest control treatmen…" at bounding box center [604, 185] width 382 height 85
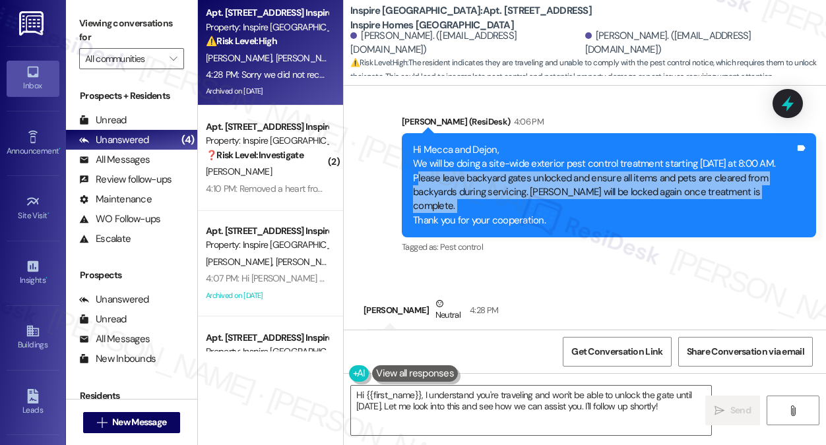
click at [470, 167] on div "Hi Mecca and Dejon, We will be doing a site-wide exterior pest control treatmen…" at bounding box center [604, 185] width 382 height 85
click at [476, 156] on div "Hi Mecca and Dejon, We will be doing a site-wide exterior pest control treatmen…" at bounding box center [604, 185] width 382 height 85
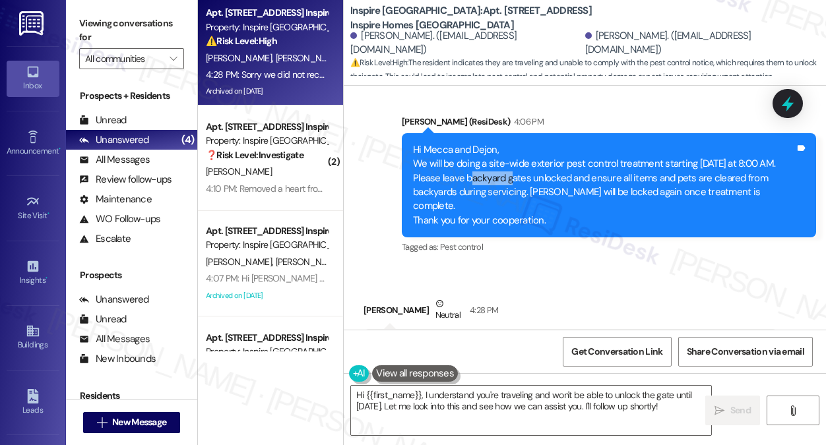
click at [476, 156] on div "Hi Mecca and Dejon, We will be doing a site-wide exterior pest control treatmen…" at bounding box center [604, 185] width 382 height 85
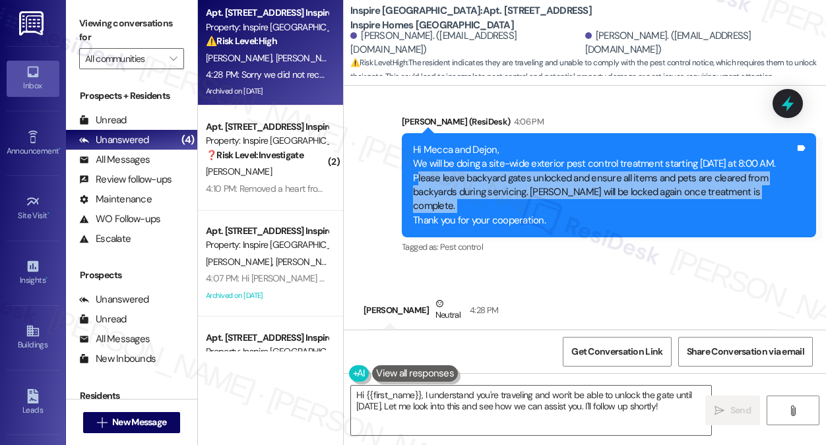
click at [476, 156] on div "Hi Mecca and Dejon, We will be doing a site-wide exterior pest control treatmen…" at bounding box center [604, 185] width 382 height 85
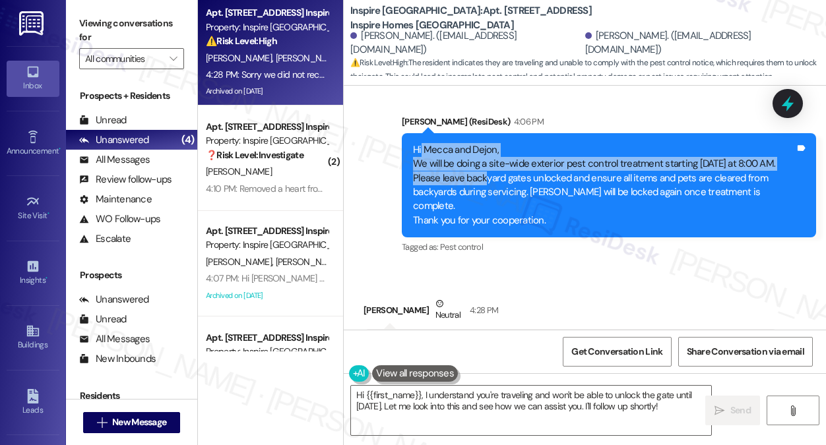
drag, startPoint x: 421, startPoint y: 135, endPoint x: 488, endPoint y: 172, distance: 77.0
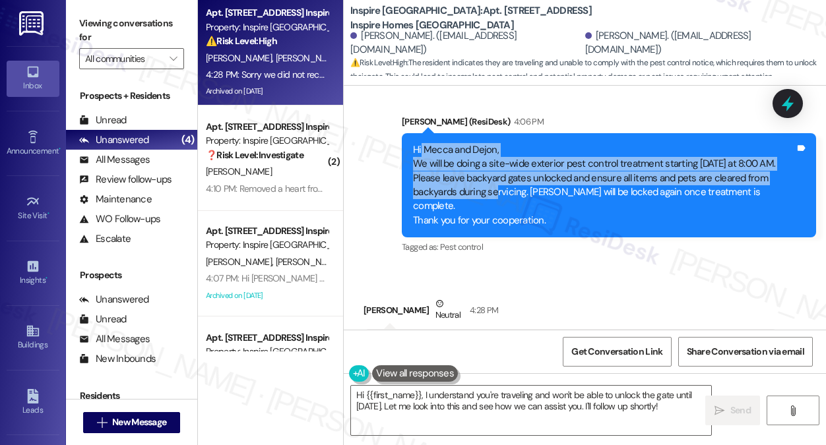
click at [488, 171] on div "Hi Mecca and Dejon, We will be doing a site-wide exterior pest control treatmen…" at bounding box center [604, 185] width 382 height 85
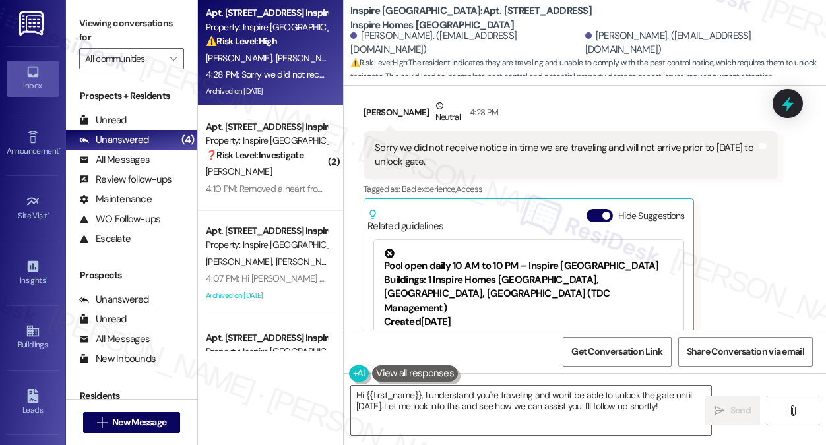
click at [467, 141] on div "Sorry we did not receive notice in time we are traveling and will not arrive pr…" at bounding box center [566, 155] width 382 height 28
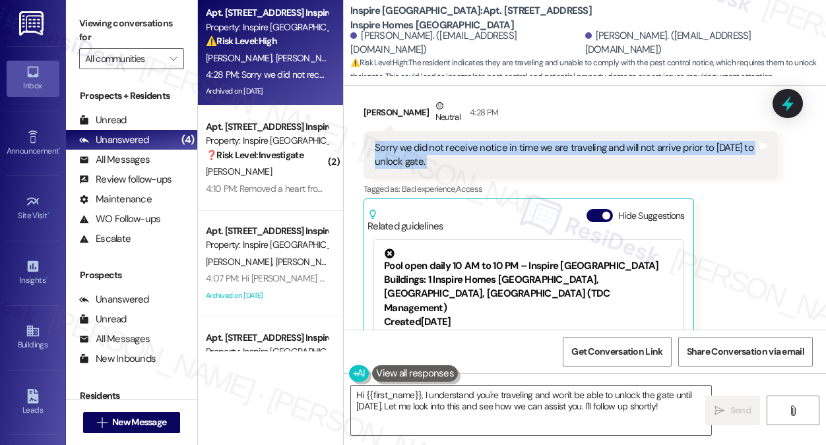
click at [467, 141] on div "Sorry we did not receive notice in time we are traveling and will not arrive pr…" at bounding box center [566, 155] width 382 height 28
copy div "Sorry we did not receive notice in time we are traveling and will not arrive pr…"
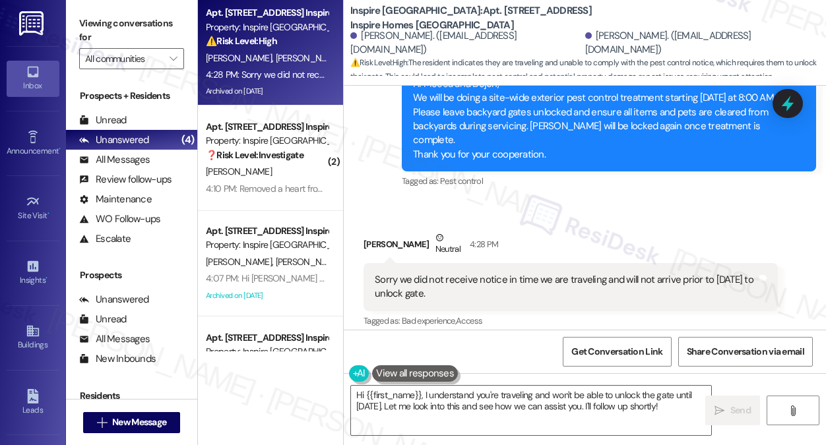
click at [377, 231] on div "[PERSON_NAME] Neutral 4:28 PM" at bounding box center [570, 247] width 414 height 32
copy div "Mecca"
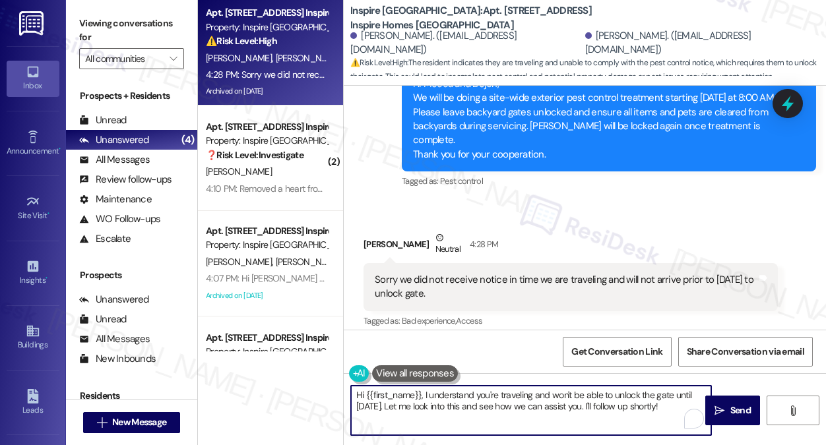
drag, startPoint x: 370, startPoint y: 396, endPoint x: 422, endPoint y: 385, distance: 53.2
click at [422, 386] on textarea "Hi {{first_name}}, I understand you're traveling and won't be able to unlock th…" at bounding box center [531, 410] width 360 height 49
paste textarea "Mecca"
click at [367, 396] on textarea "Hi {Mecca I understand you're traveling and won't be able to unlock the gate un…" at bounding box center [531, 410] width 360 height 49
click at [467, 405] on textarea "Hi Mecca I understand you're traveling and won't be able to unlock the gate unt…" at bounding box center [531, 410] width 360 height 49
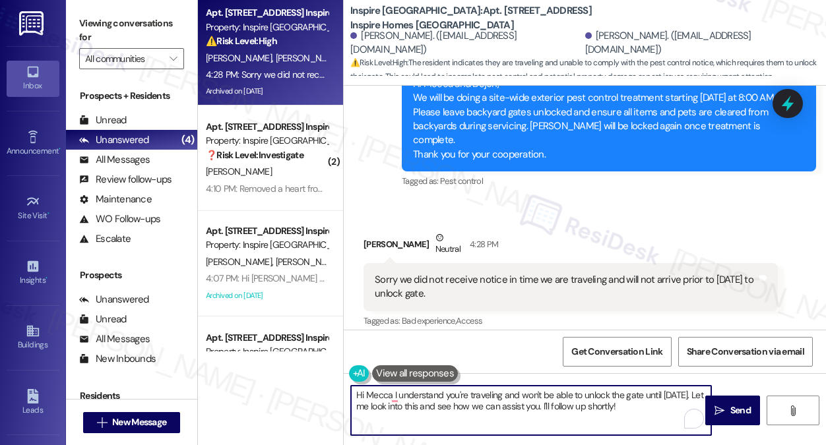
click at [467, 405] on textarea "Hi Mecca I understand you're traveling and won't be able to unlock the gate unt…" at bounding box center [531, 410] width 360 height 49
click at [613, 405] on textarea "Hi Mecca I understand you're traveling and won't be able to unlock the gate unt…" at bounding box center [531, 410] width 360 height 49
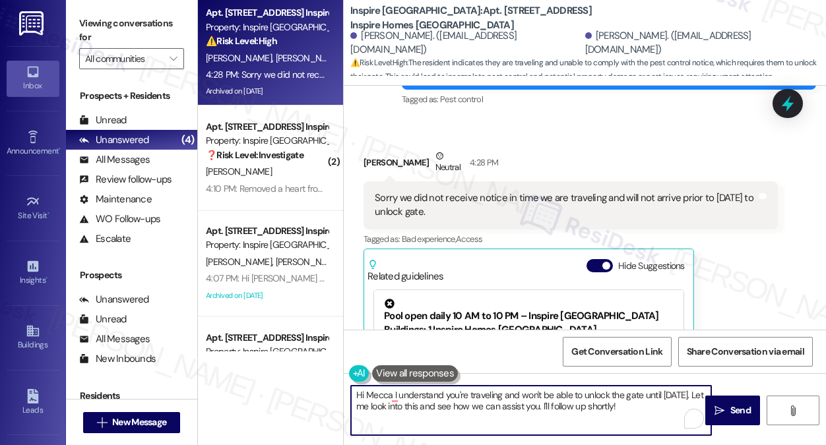
scroll to position [4249, 0]
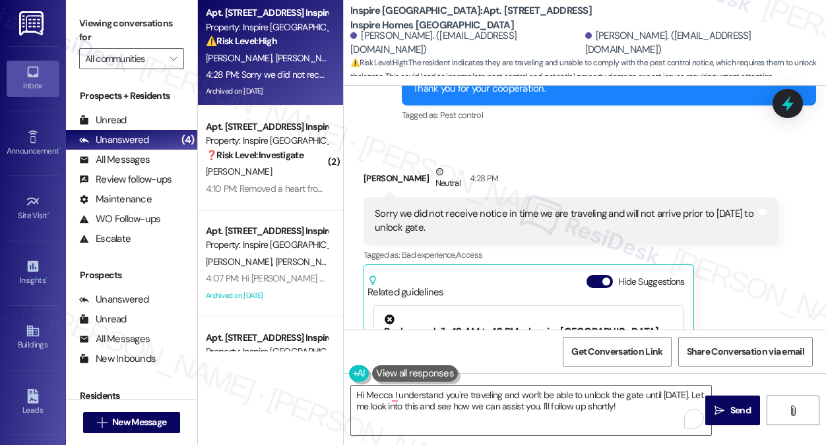
click at [671, 207] on div "Sorry we did not receive notice in time we are traveling and will not arrive pr…" at bounding box center [566, 221] width 382 height 28
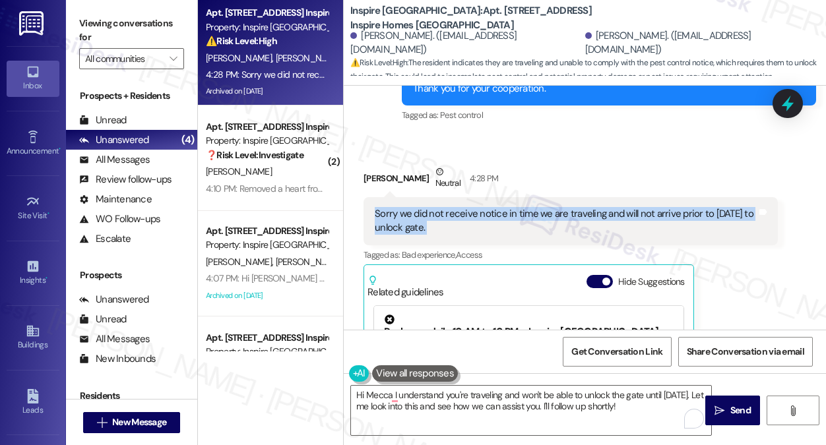
click at [671, 207] on div "Sorry we did not receive notice in time we are traveling and will not arrive pr…" at bounding box center [566, 221] width 382 height 28
click at [493, 207] on div "Sorry we did not receive notice in time we are traveling and will not arrive pr…" at bounding box center [566, 221] width 382 height 28
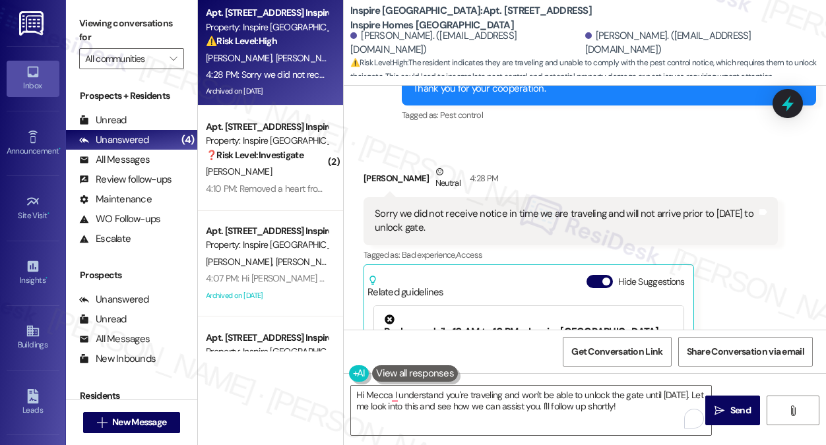
click at [493, 207] on div "Sorry we did not receive notice in time we are traveling and will not arrive pr…" at bounding box center [566, 221] width 382 height 28
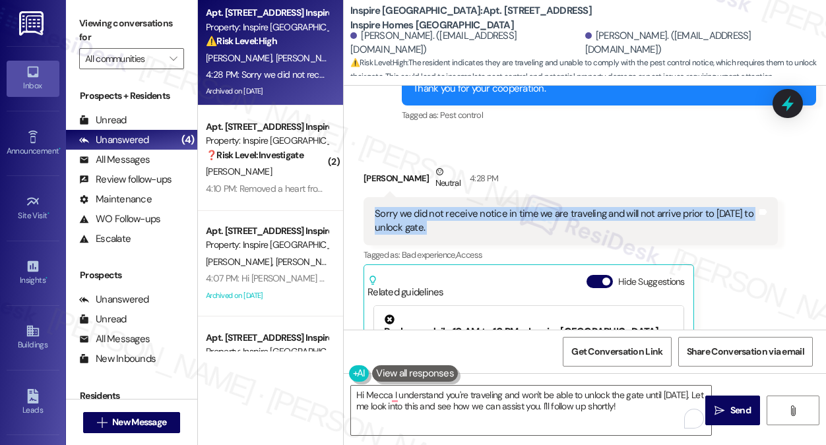
click at [493, 207] on div "Sorry we did not receive notice in time we are traveling and will not arrive pr…" at bounding box center [566, 221] width 382 height 28
click at [388, 392] on textarea "Hi Mecca I understand you're traveling and won't be able to unlock the gate unt…" at bounding box center [531, 410] width 360 height 49
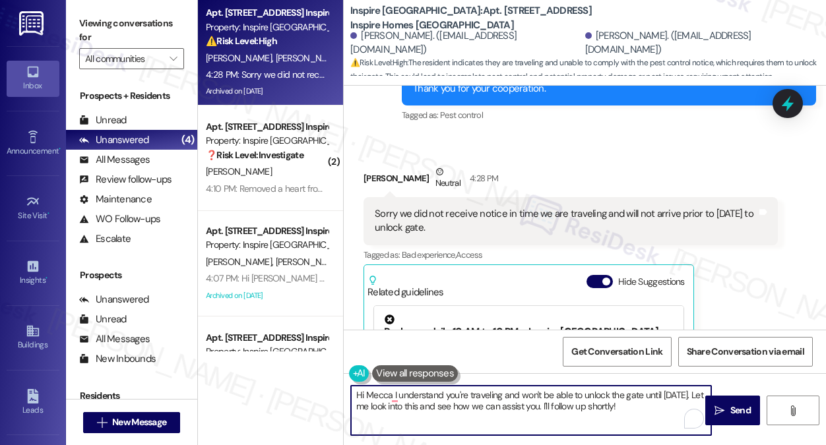
click at [390, 395] on textarea "Hi Mecca I understand you're traveling and won't be able to unlock the gate unt…" at bounding box center [531, 410] width 360 height 49
click at [630, 409] on textarea "Hi Mecca, no worries, I understand you're traveling and won't be able to unlock…" at bounding box center [531, 410] width 360 height 49
click at [437, 395] on textarea "Hi Mecca, no worries, I understand you're traveling and won't be able to unlock…" at bounding box center [531, 410] width 360 height 49
click at [494, 424] on textarea "Hi [PERSON_NAME], thanks for the heads up! I understand you're traveling and wo…" at bounding box center [531, 410] width 360 height 49
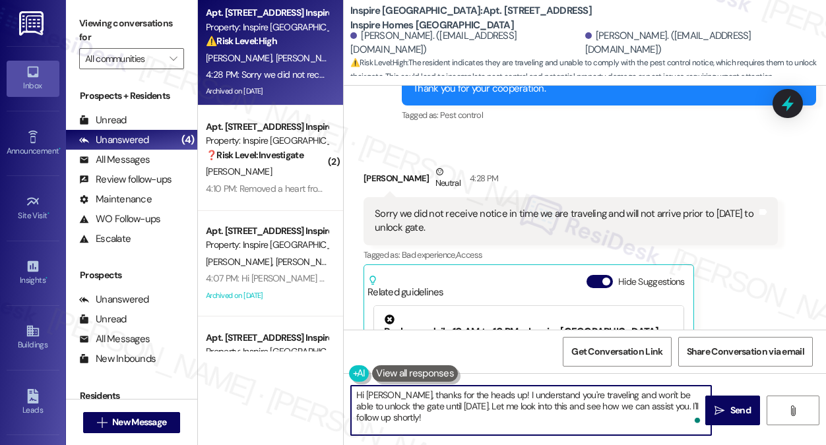
drag, startPoint x: 440, startPoint y: 407, endPoint x: 520, endPoint y: 419, distance: 81.3
click at [520, 419] on textarea "Hi [PERSON_NAME], thanks for the heads up! I understand you're traveling and wo…" at bounding box center [531, 410] width 360 height 49
type textarea "Hi [PERSON_NAME], thanks for the heads up! I understand you're traveling and wo…"
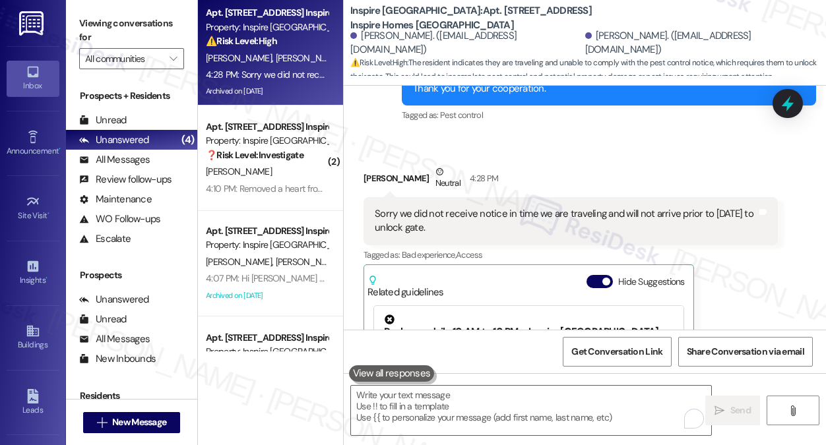
click at [150, 28] on label "Viewing conversations for" at bounding box center [131, 30] width 105 height 35
click at [149, 39] on label "Viewing conversations for" at bounding box center [131, 30] width 105 height 35
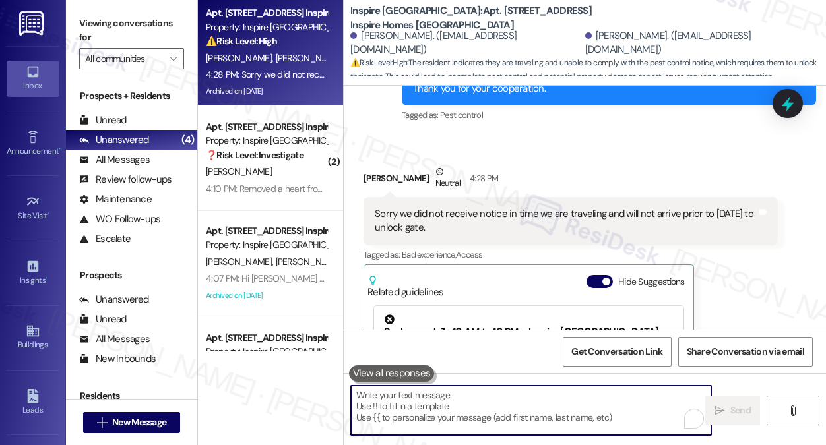
click at [395, 411] on textarea "To enrich screen reader interactions, please activate Accessibility in Grammarl…" at bounding box center [531, 410] width 360 height 49
paste textarea "Hi [PERSON_NAME], thanks for the heads up! I understand you’re traveling and wo…"
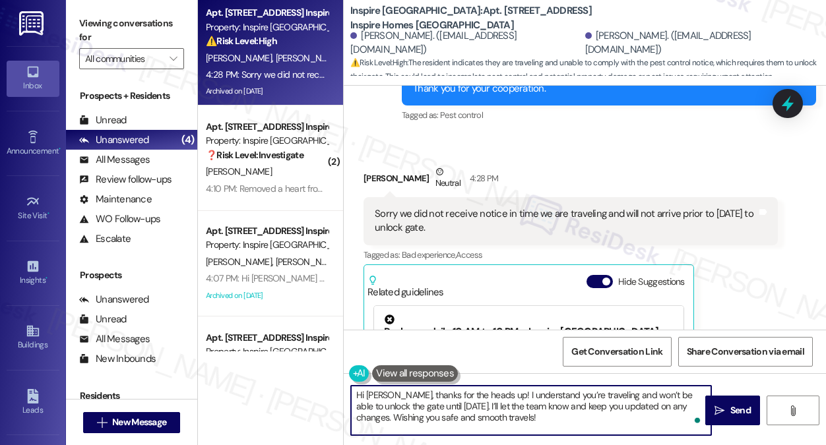
click at [510, 423] on textarea "Hi [PERSON_NAME], thanks for the heads up! I understand you’re traveling and wo…" at bounding box center [531, 410] width 360 height 49
click at [578, 410] on textarea "Hi [PERSON_NAME], thanks for the heads up! I understand you’re traveling and wo…" at bounding box center [531, 410] width 360 height 49
type textarea "Hi [PERSON_NAME], thanks for the heads up! I understand you’re traveling and wo…"
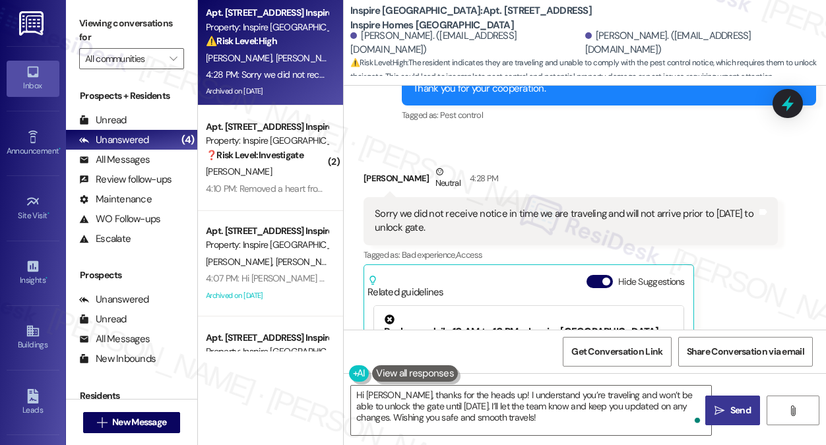
click at [717, 407] on icon "" at bounding box center [719, 411] width 10 height 11
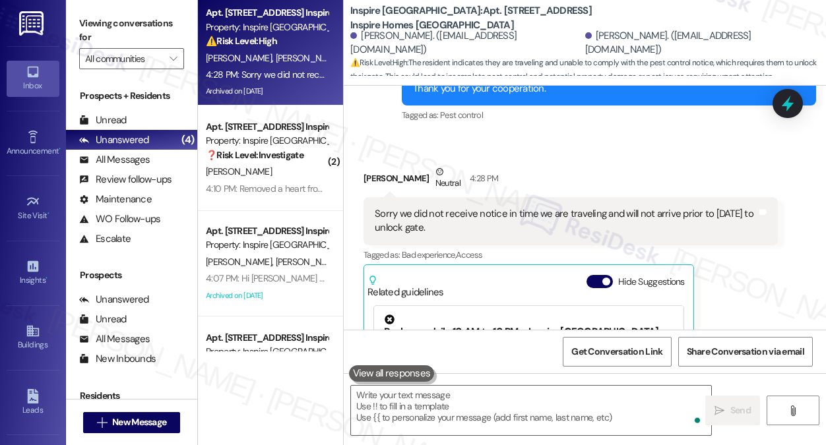
scroll to position [4381, 0]
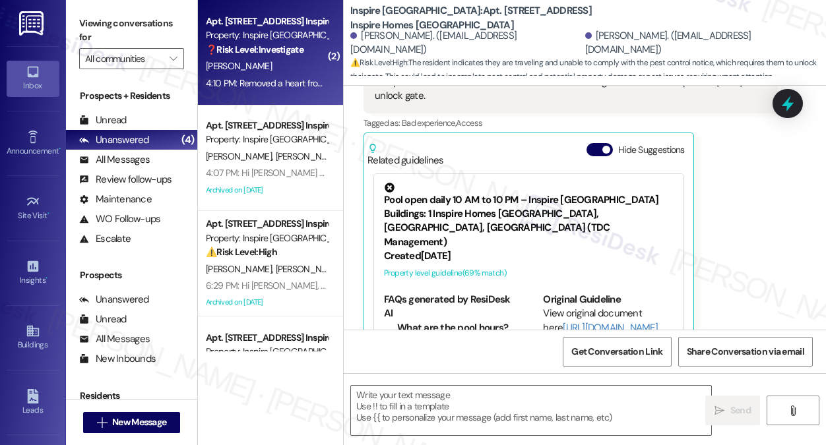
type textarea "Fetching suggested responses. Please feel free to read through the conversation…"
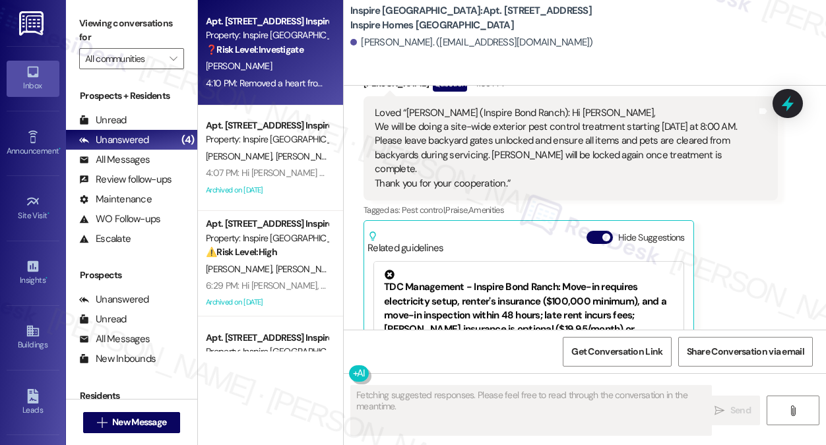
scroll to position [2312, 0]
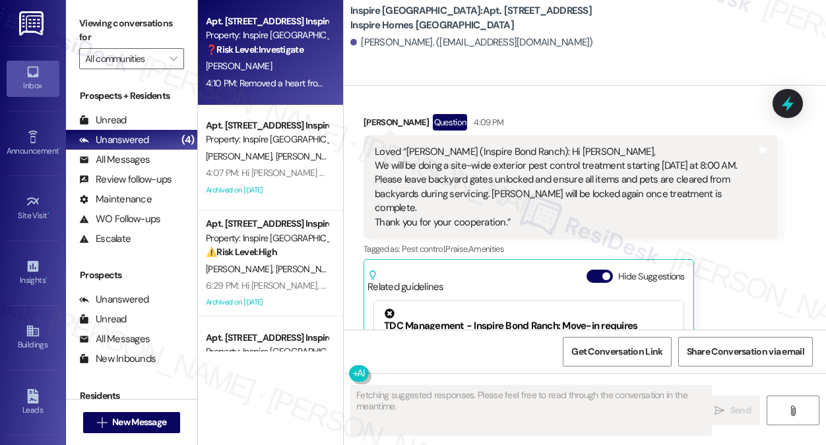
click at [462, 186] on div "Loved “[PERSON_NAME] (Inspire [GEOGRAPHIC_DATA]): Hi Aeryal, We will be doing a…" at bounding box center [566, 187] width 382 height 85
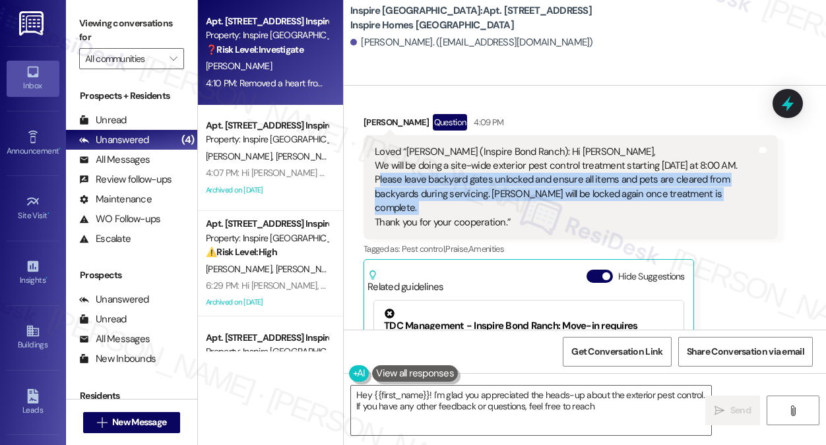
click at [462, 186] on div "Loved “[PERSON_NAME] (Inspire [GEOGRAPHIC_DATA]): Hi Aeryal, We will be doing a…" at bounding box center [566, 187] width 382 height 85
type textarea "Hey {{first_name}}! I'm glad you appreciated the heads-up about the exterior pe…"
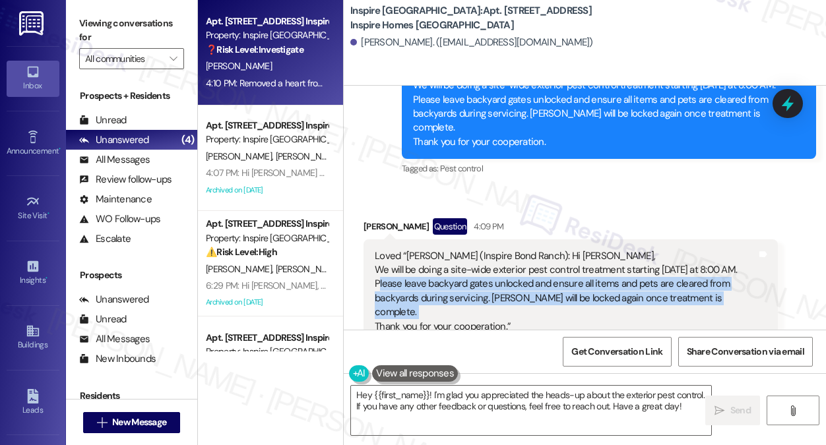
scroll to position [2114, 0]
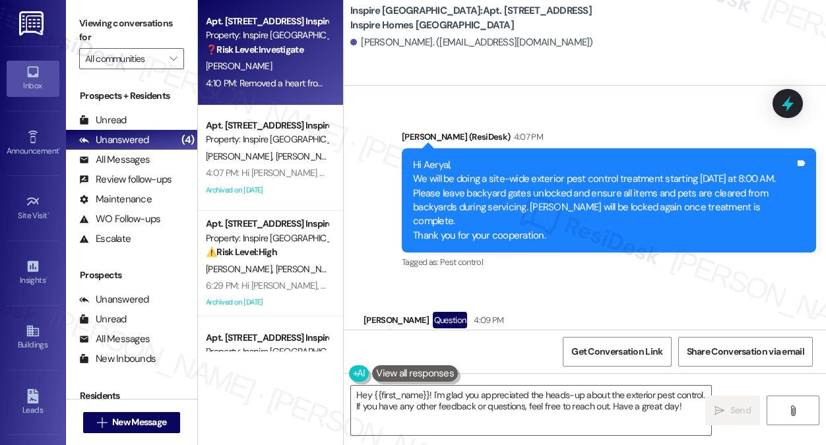
click at [475, 197] on div "Hi Aeryal, We will be doing a site-wide exterior pest control treatment startin…" at bounding box center [604, 200] width 382 height 85
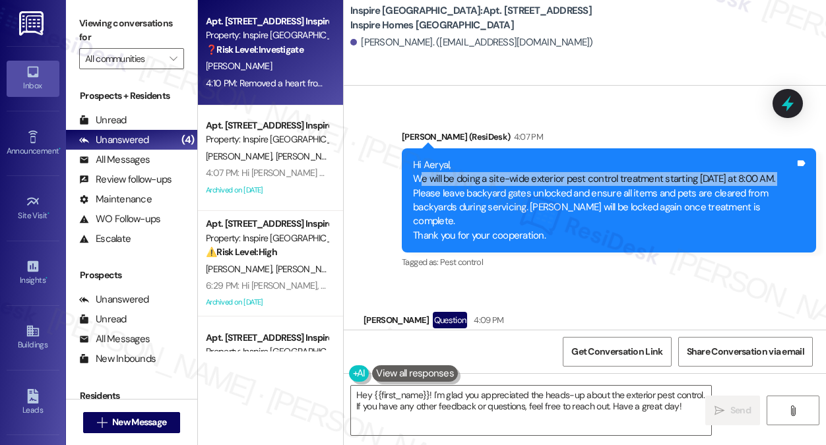
click at [475, 197] on div "Hi Aeryal, We will be doing a site-wide exterior pest control treatment startin…" at bounding box center [604, 200] width 382 height 85
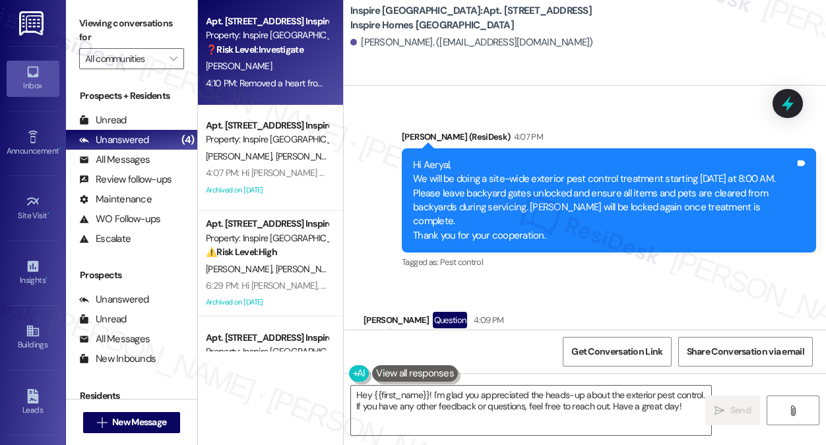
click at [579, 229] on div "Hi Aeryal, We will be doing a site-wide exterior pest control treatment startin…" at bounding box center [604, 200] width 382 height 85
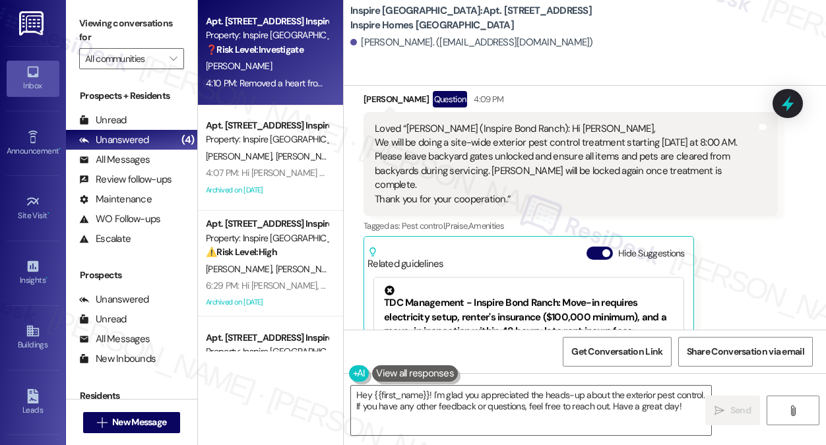
scroll to position [2313, 0]
